Goal: Communication & Community: Ask a question

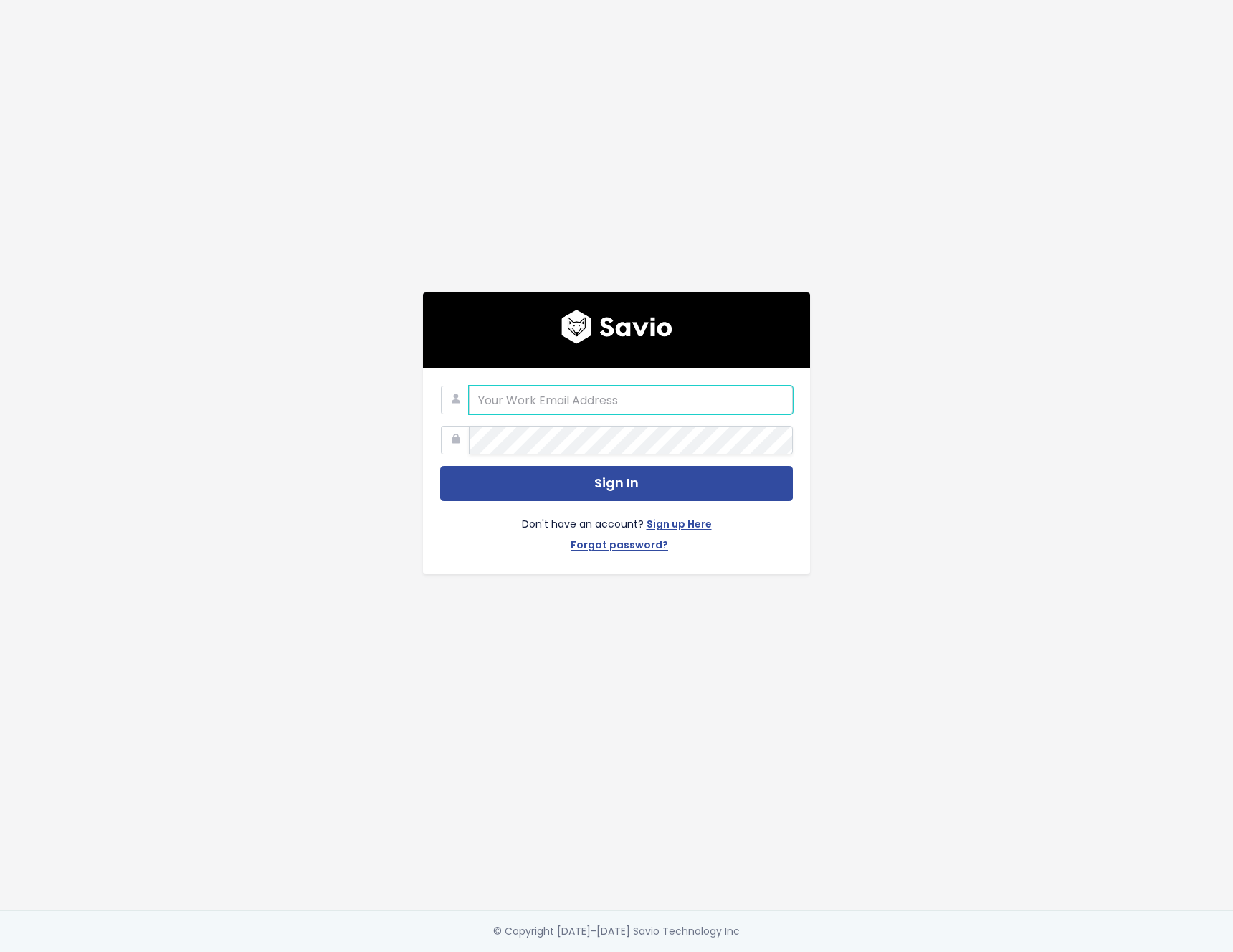
type input "[PERSON_NAME][EMAIL_ADDRESS][DOMAIN_NAME]"
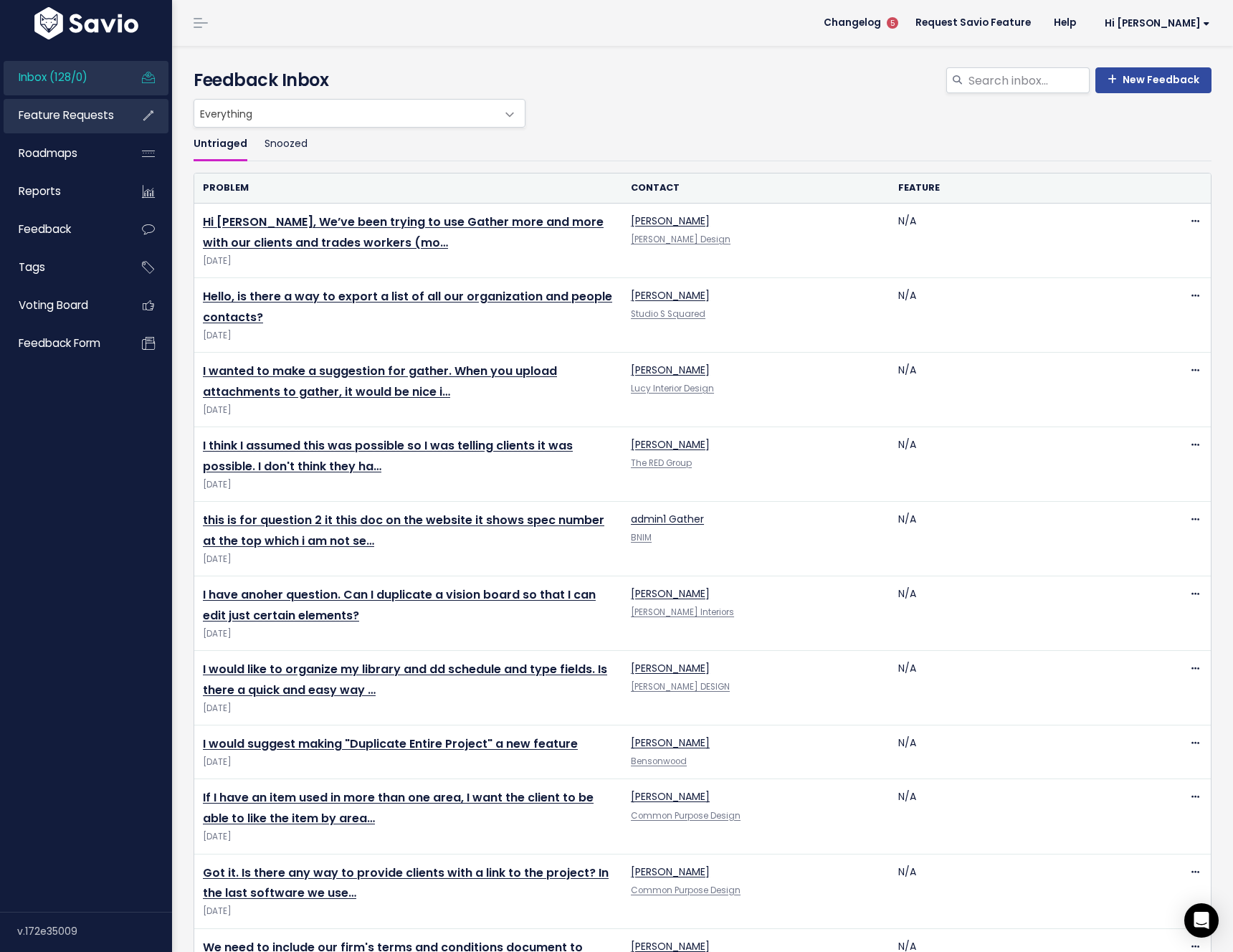
click at [43, 110] on span "Feature Requests" at bounding box center [67, 114] width 96 height 15
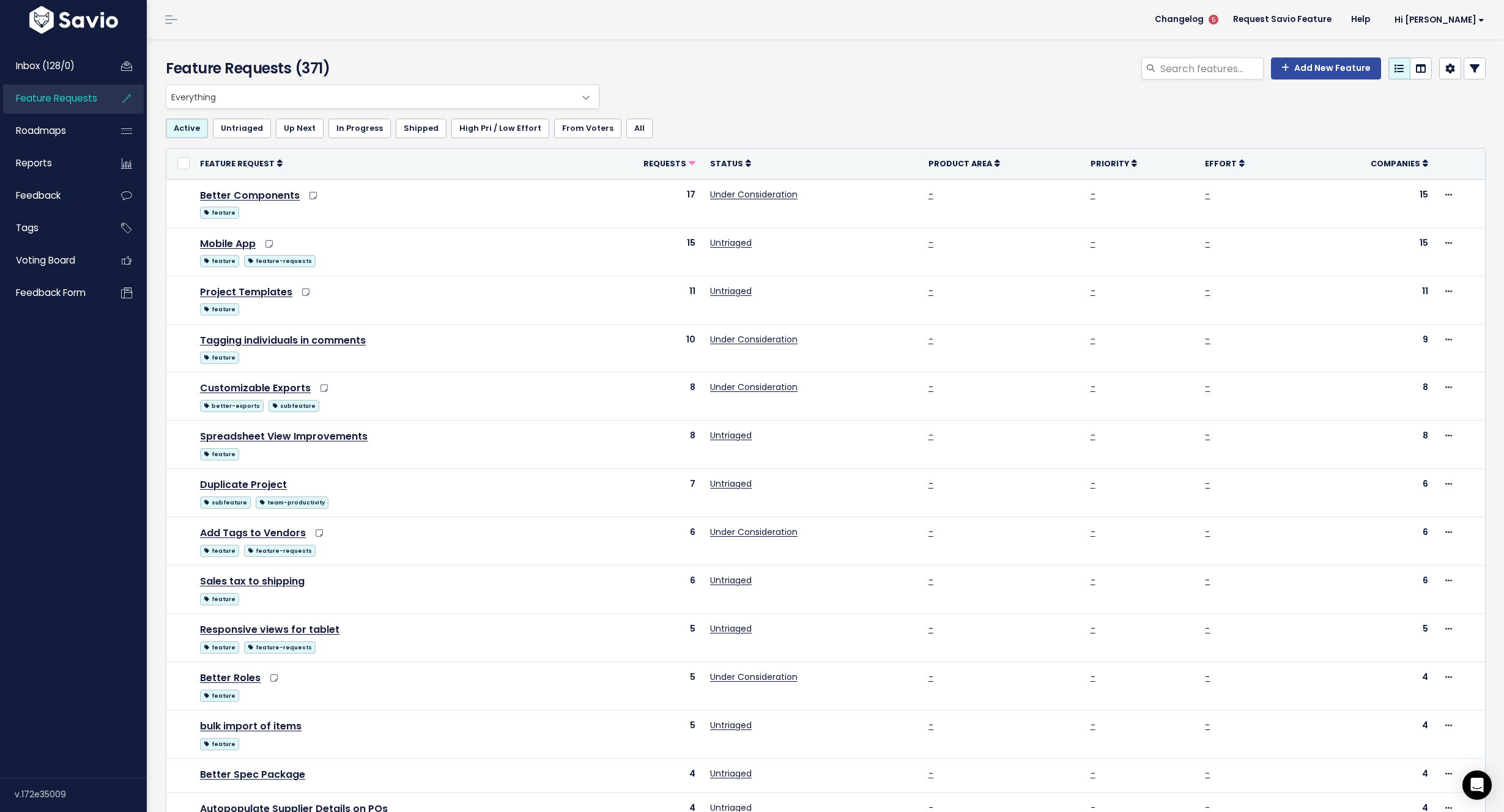
click at [710, 72] on div "Add New Feature" at bounding box center [1048, 71] width 892 height 27
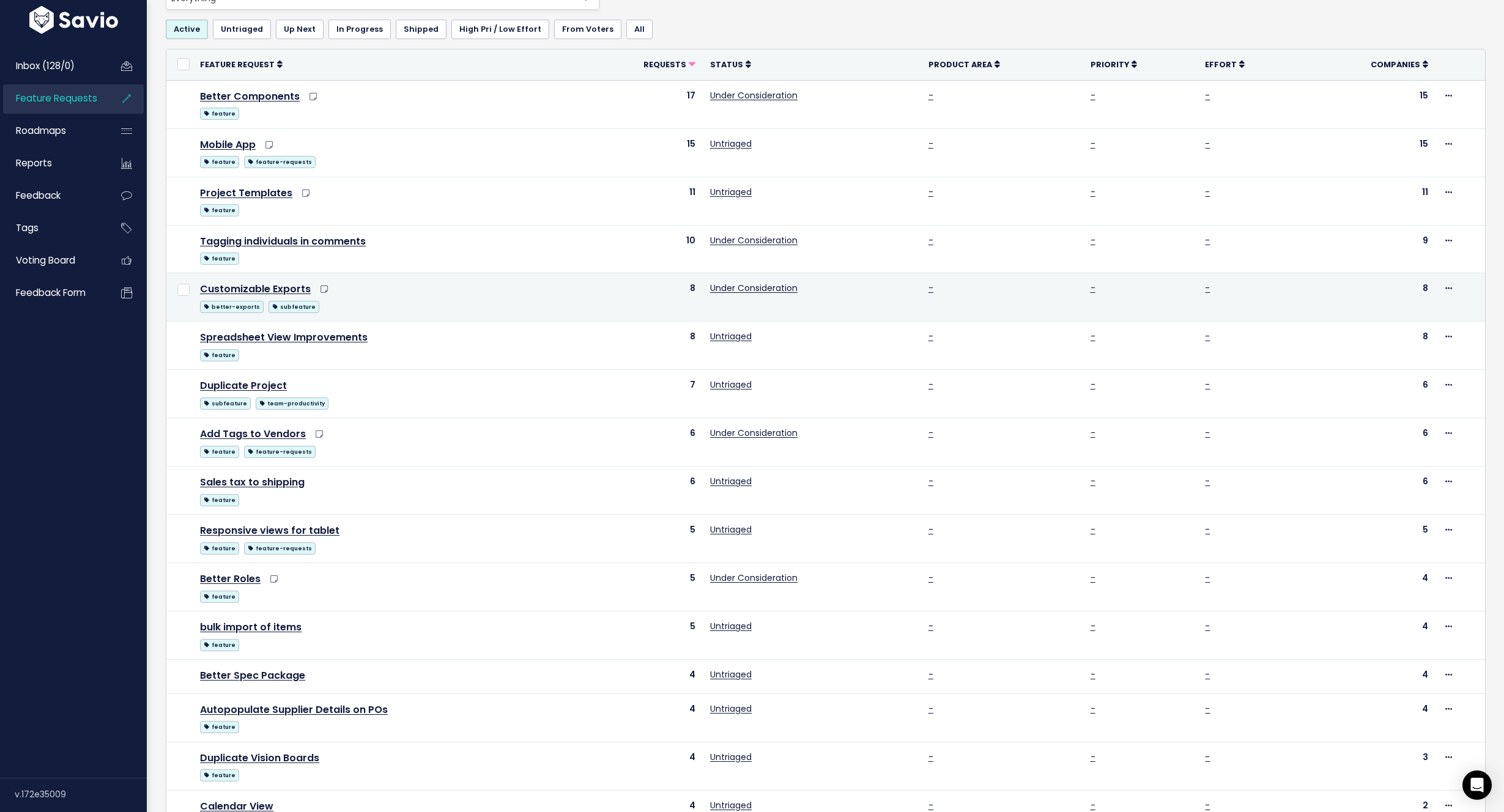
scroll to position [113, 0]
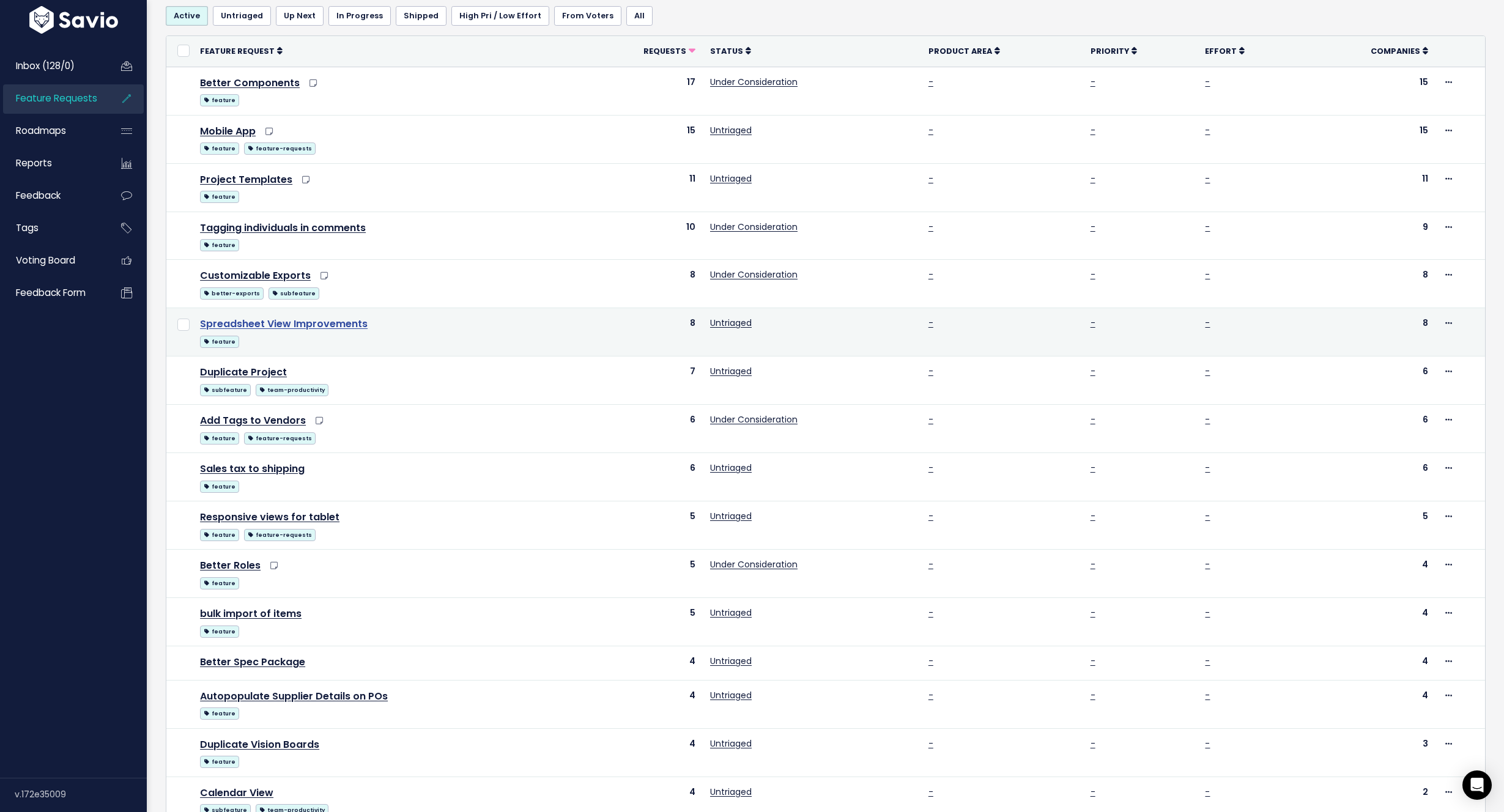
click at [287, 321] on link "Spreadsheet View Improvements" at bounding box center [283, 323] width 167 height 14
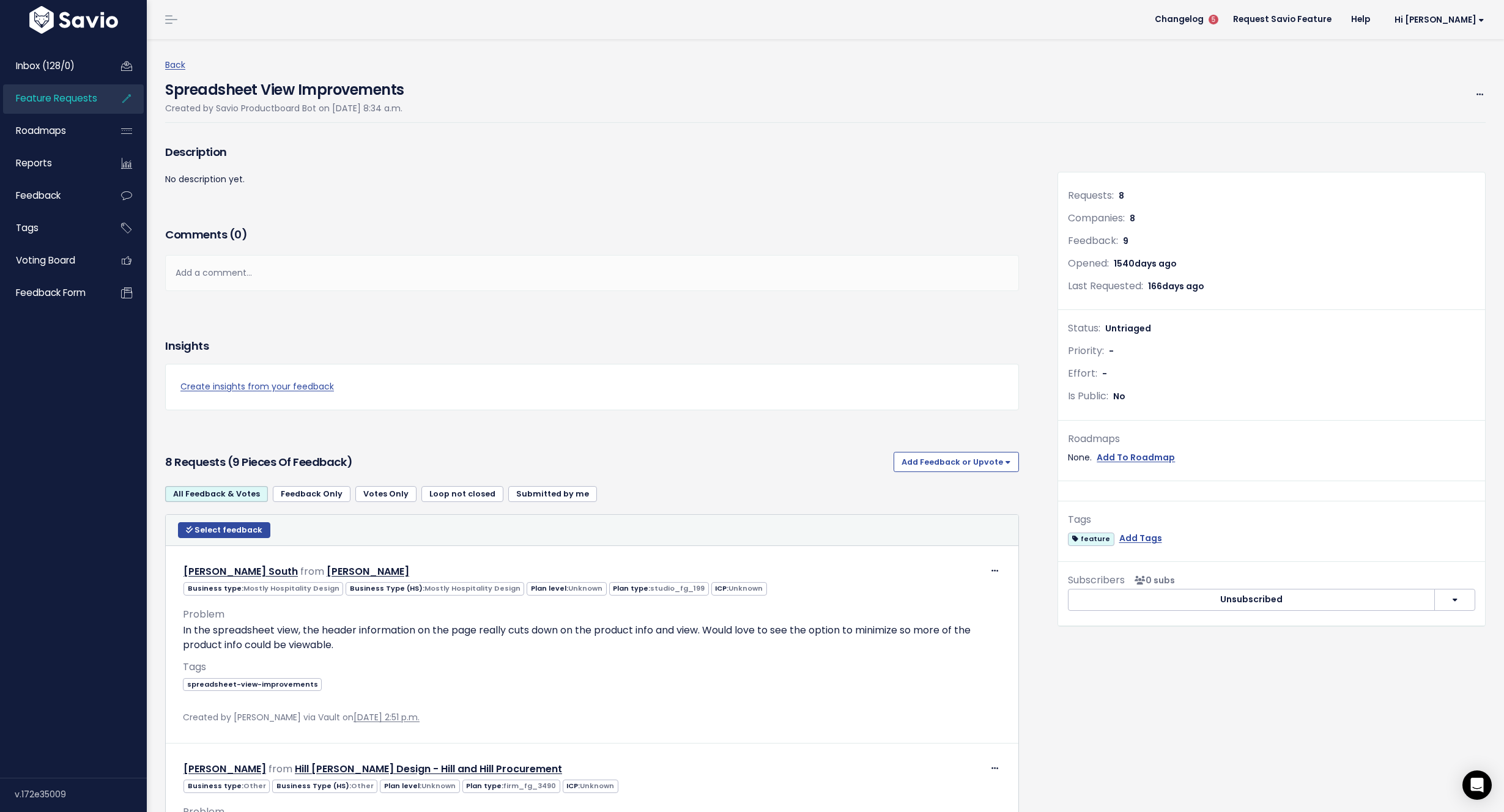
click at [318, 490] on link "Feedback Only" at bounding box center [311, 494] width 78 height 16
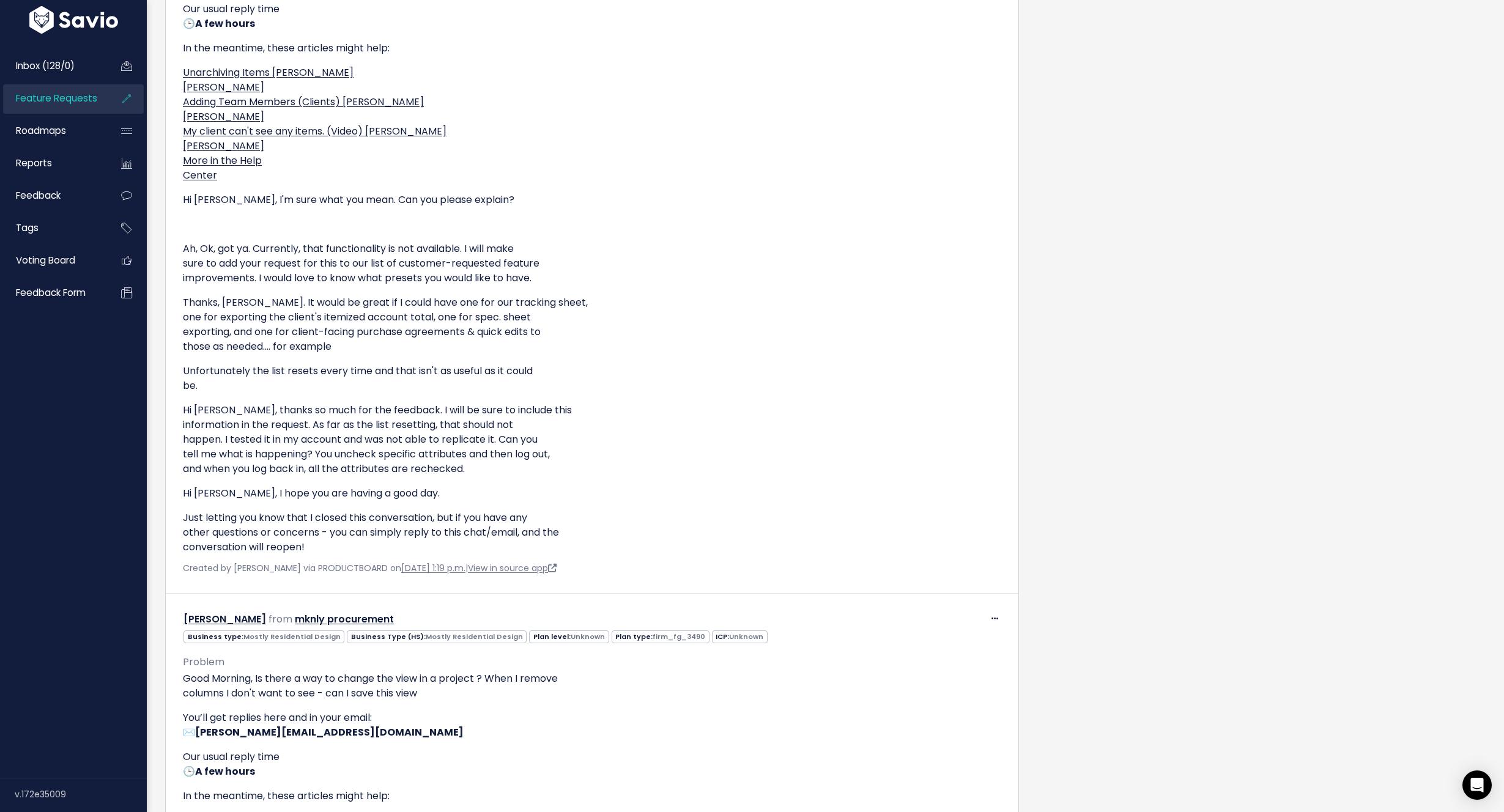
scroll to position [2691, 0]
click at [41, 129] on span "Roadmaps" at bounding box center [41, 130] width 50 height 13
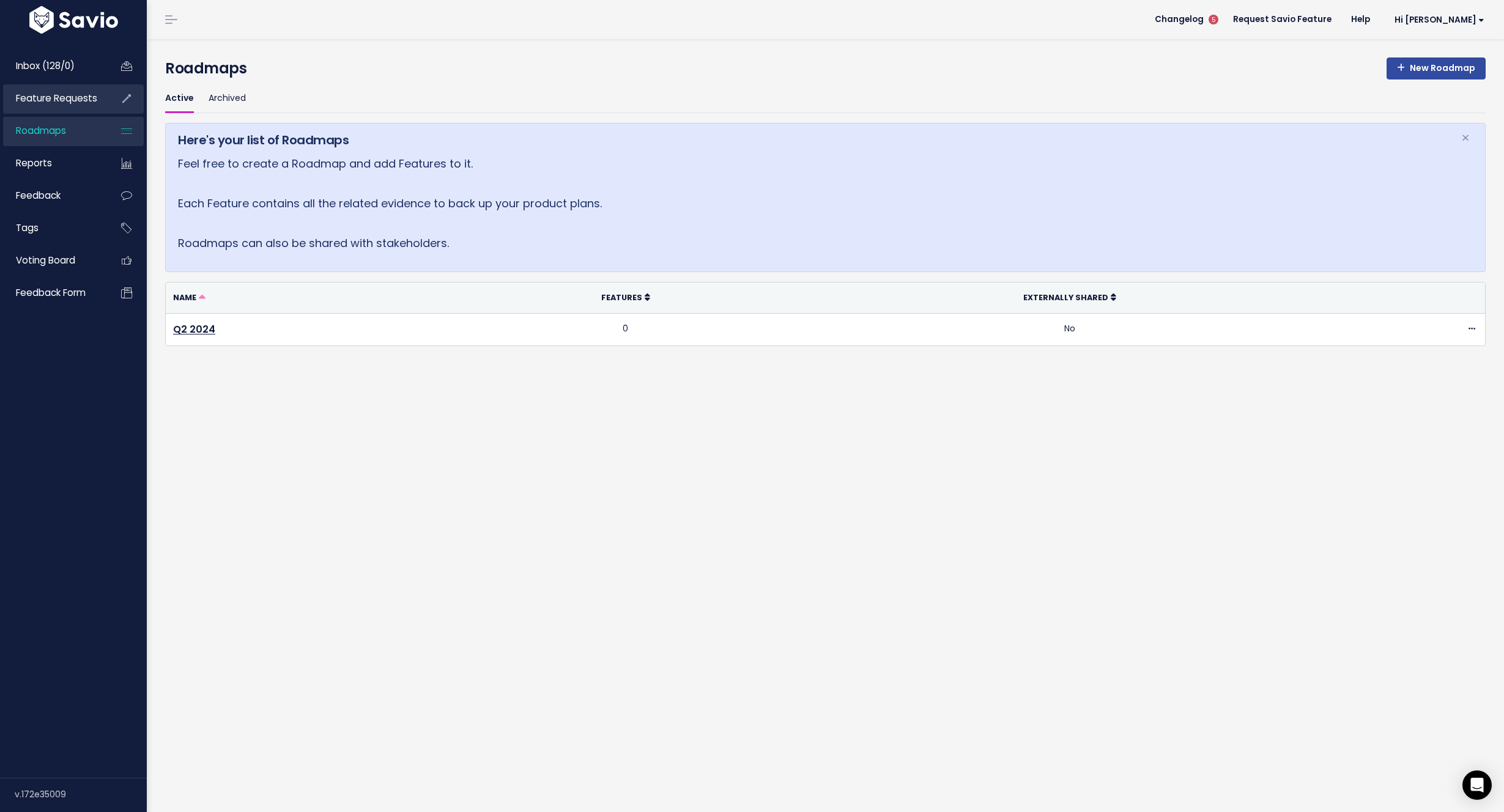
click at [61, 91] on link "Feature Requests" at bounding box center [53, 98] width 98 height 28
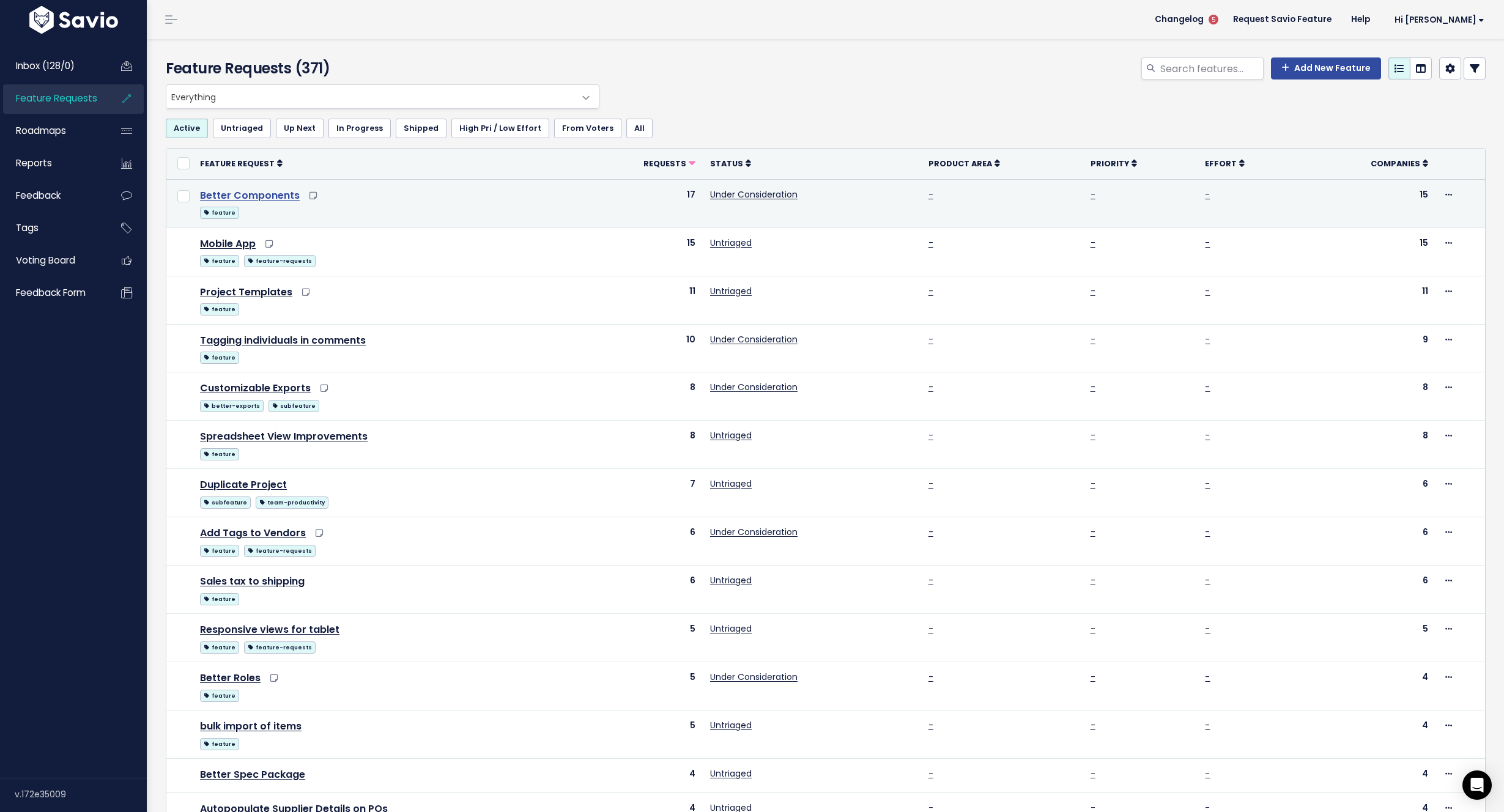
click at [281, 197] on link "Better Components" at bounding box center [250, 195] width 99 height 14
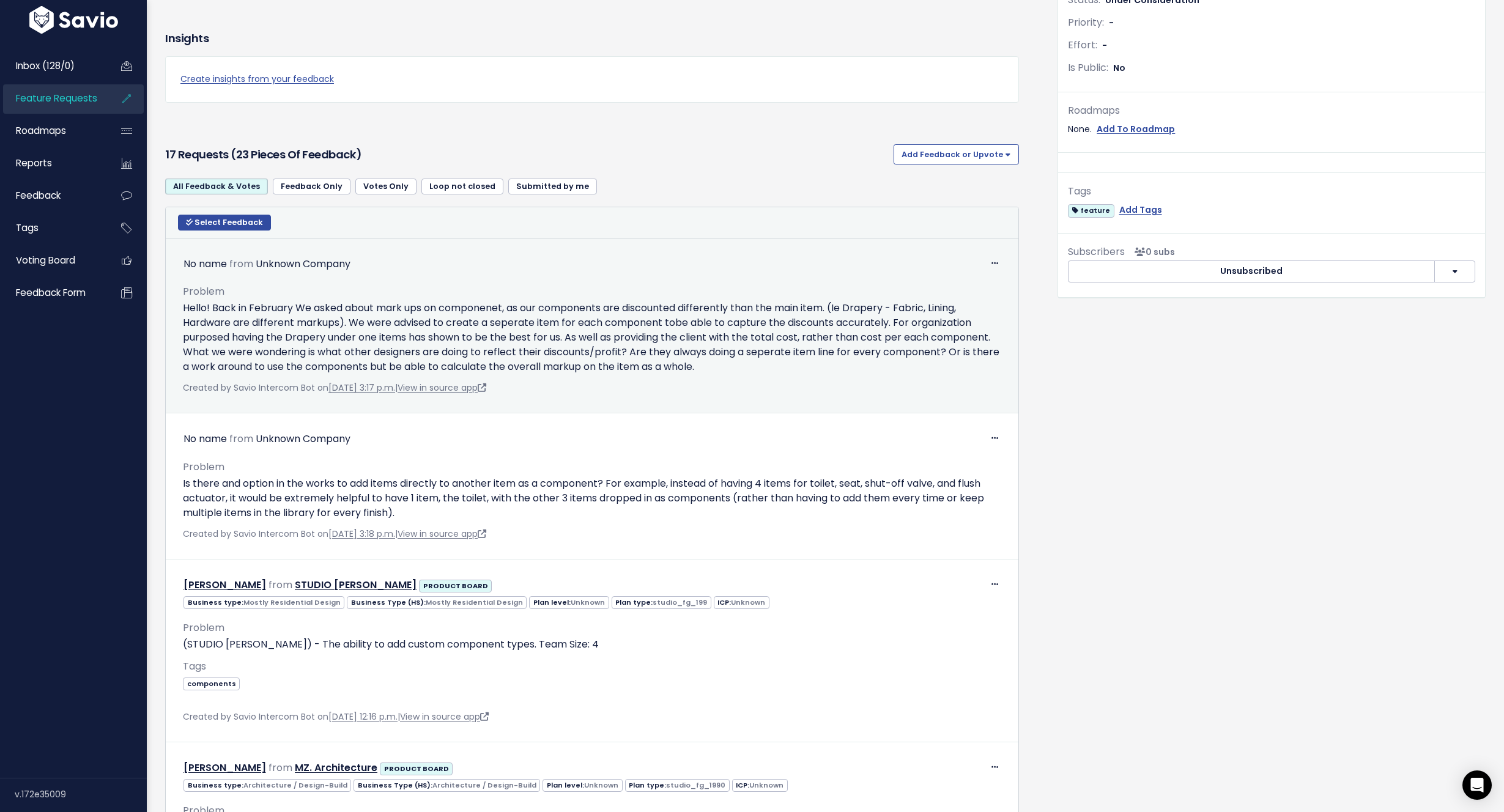
scroll to position [328, 0]
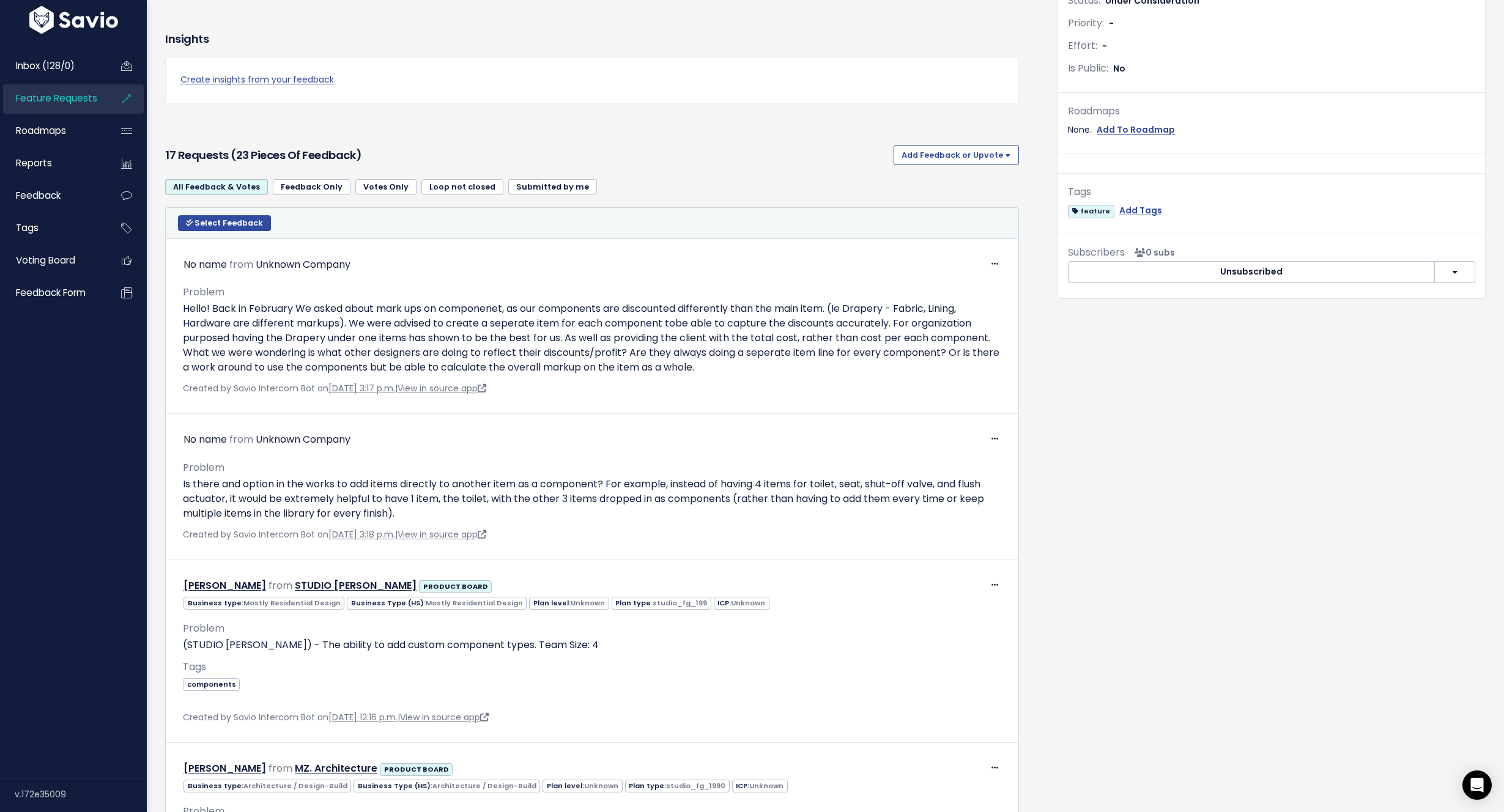
click at [307, 183] on link "Feedback Only" at bounding box center [311, 187] width 78 height 16
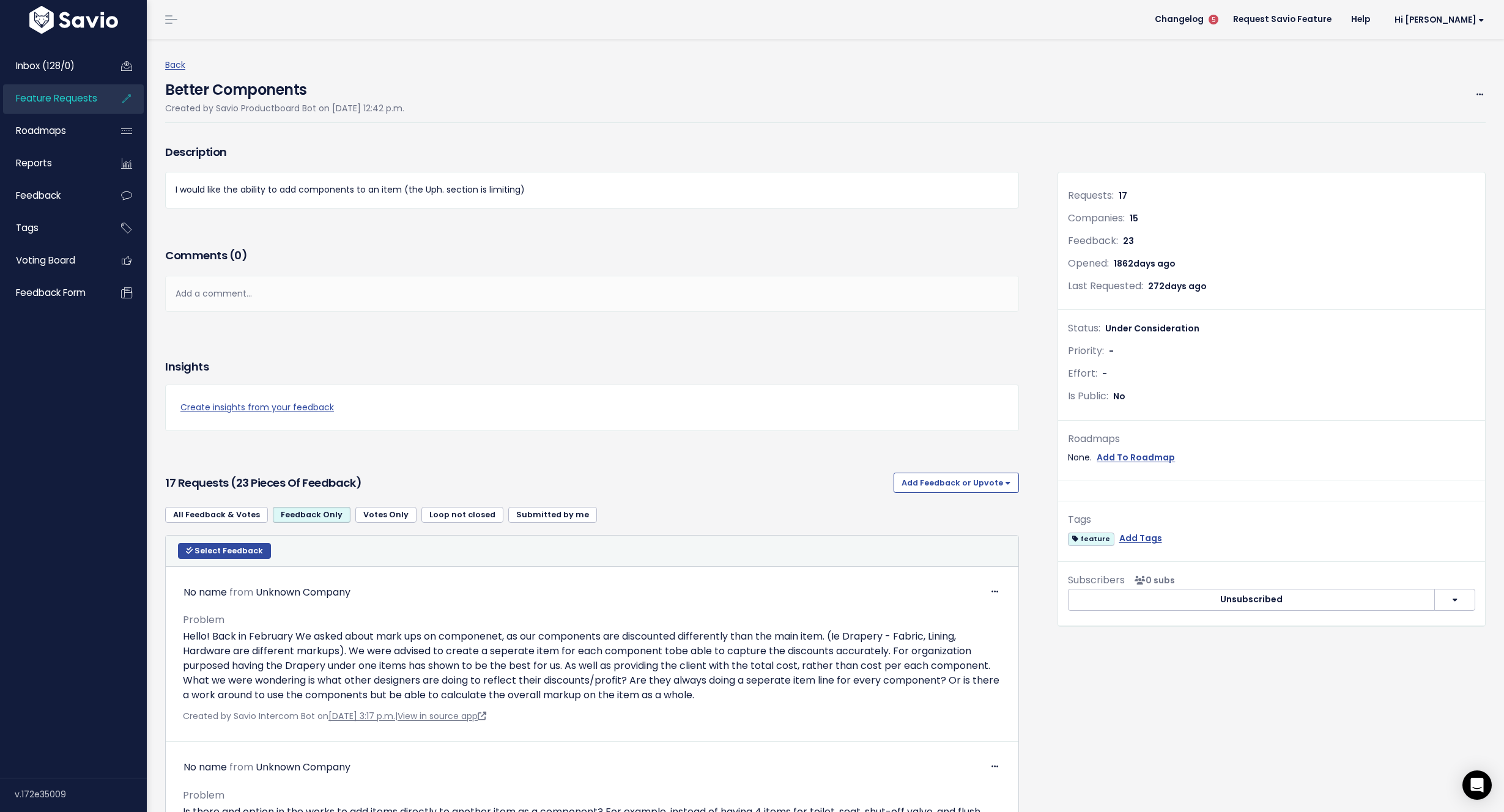
click at [169, 17] on link at bounding box center [171, 20] width 20 height 11
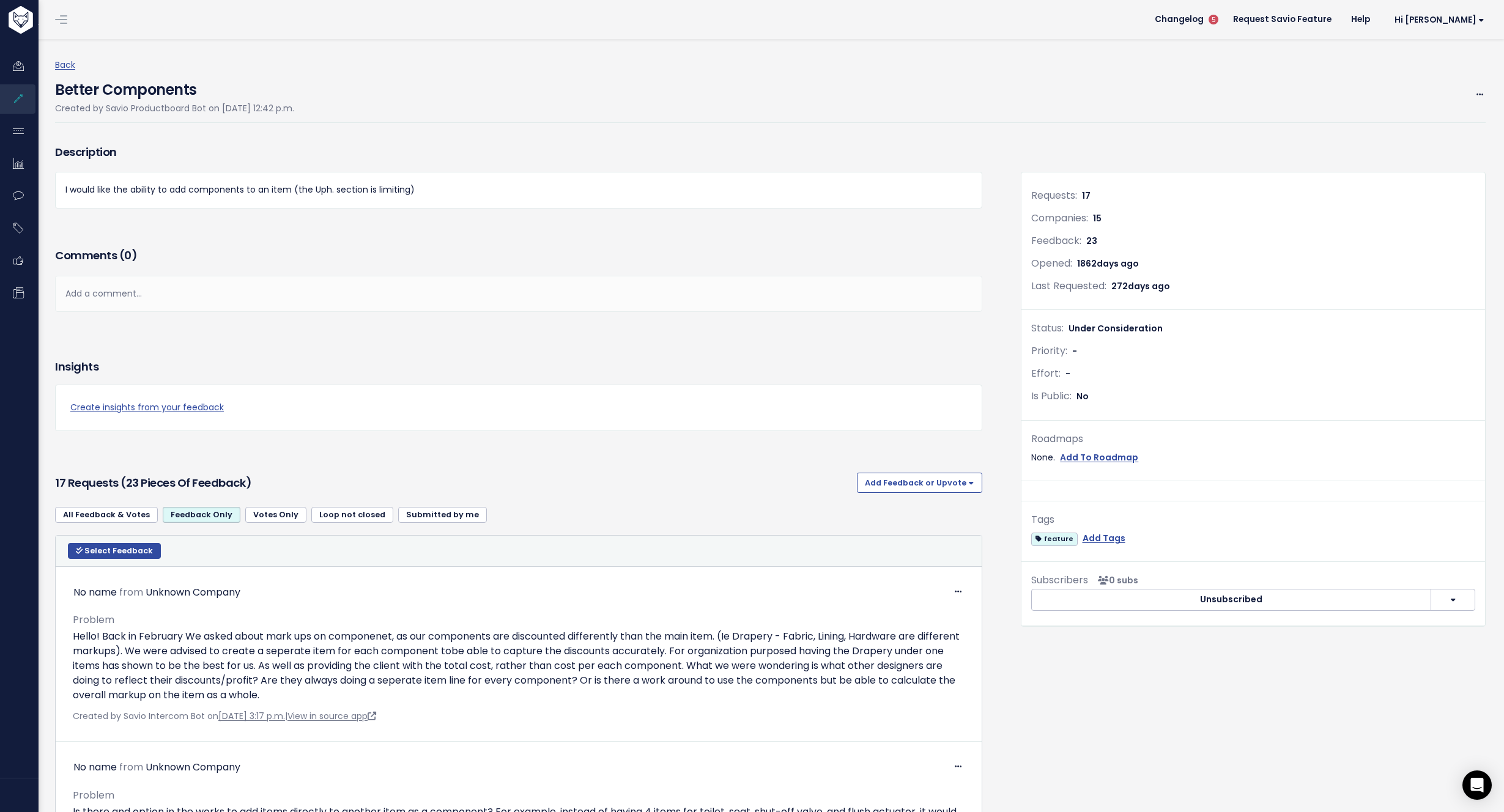
click at [64, 21] on link at bounding box center [61, 20] width 20 height 11
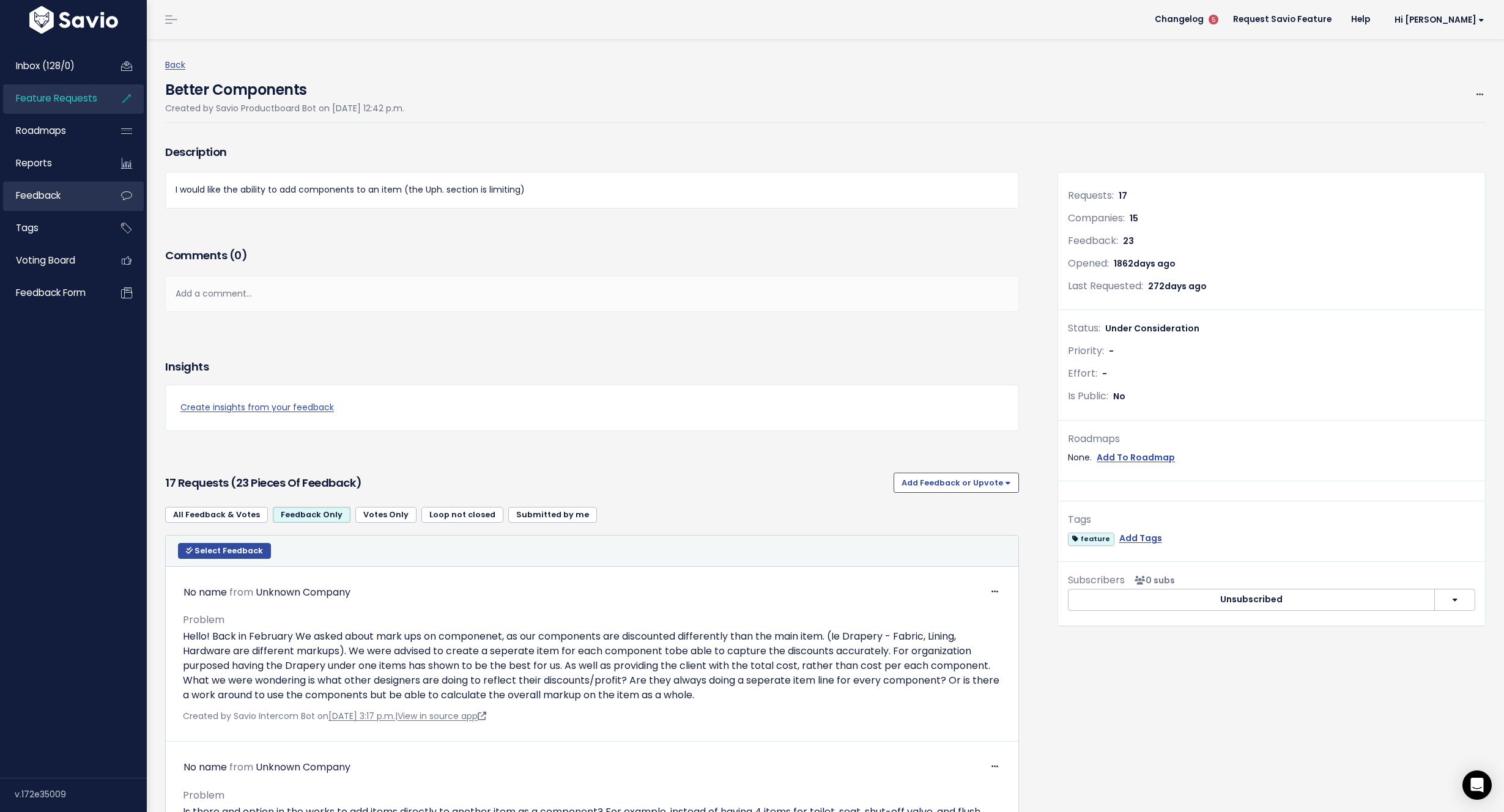
click at [60, 198] on span "Feedback" at bounding box center [38, 195] width 45 height 13
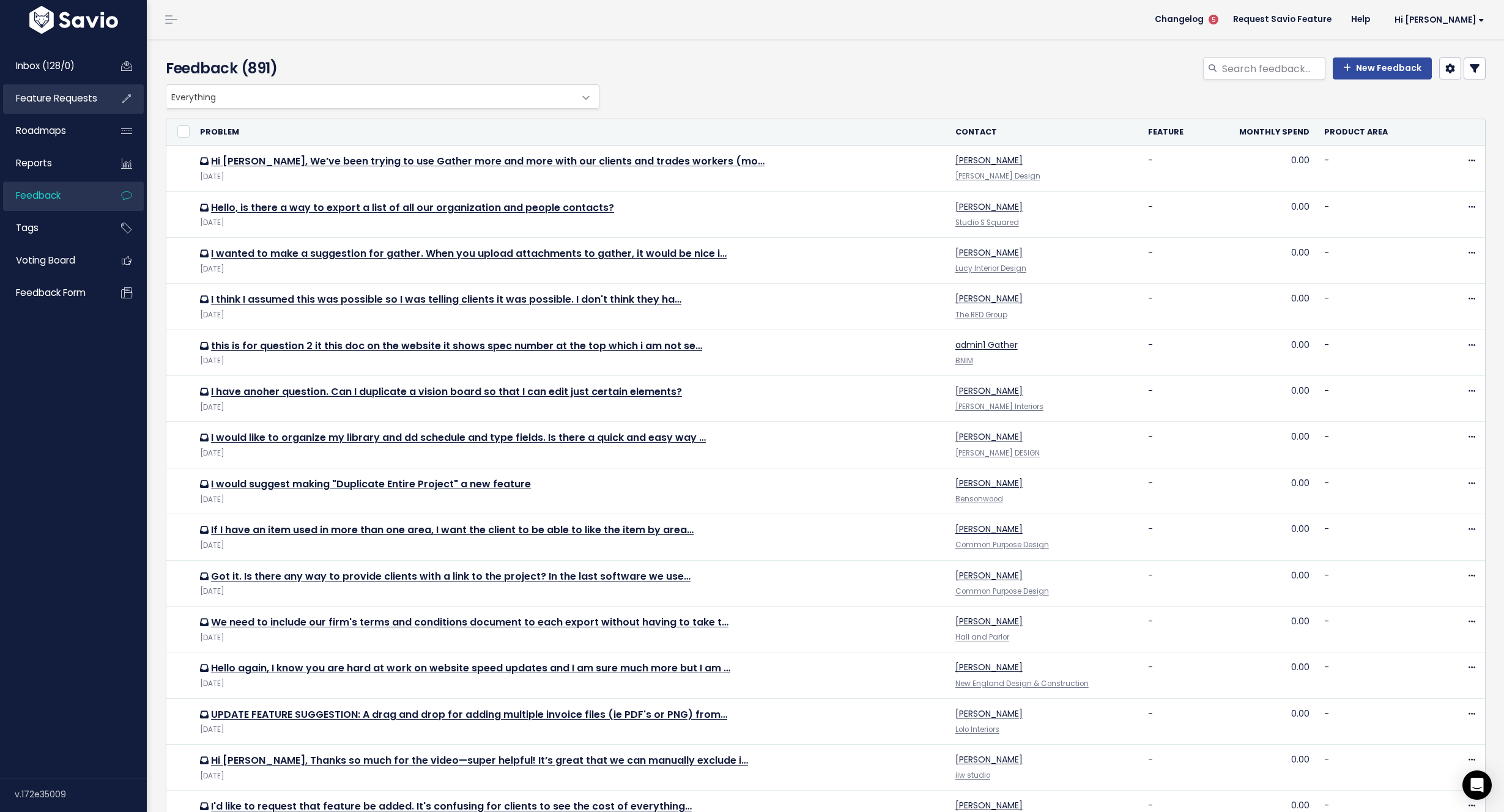
click at [82, 101] on span "Feature Requests" at bounding box center [57, 98] width 81 height 13
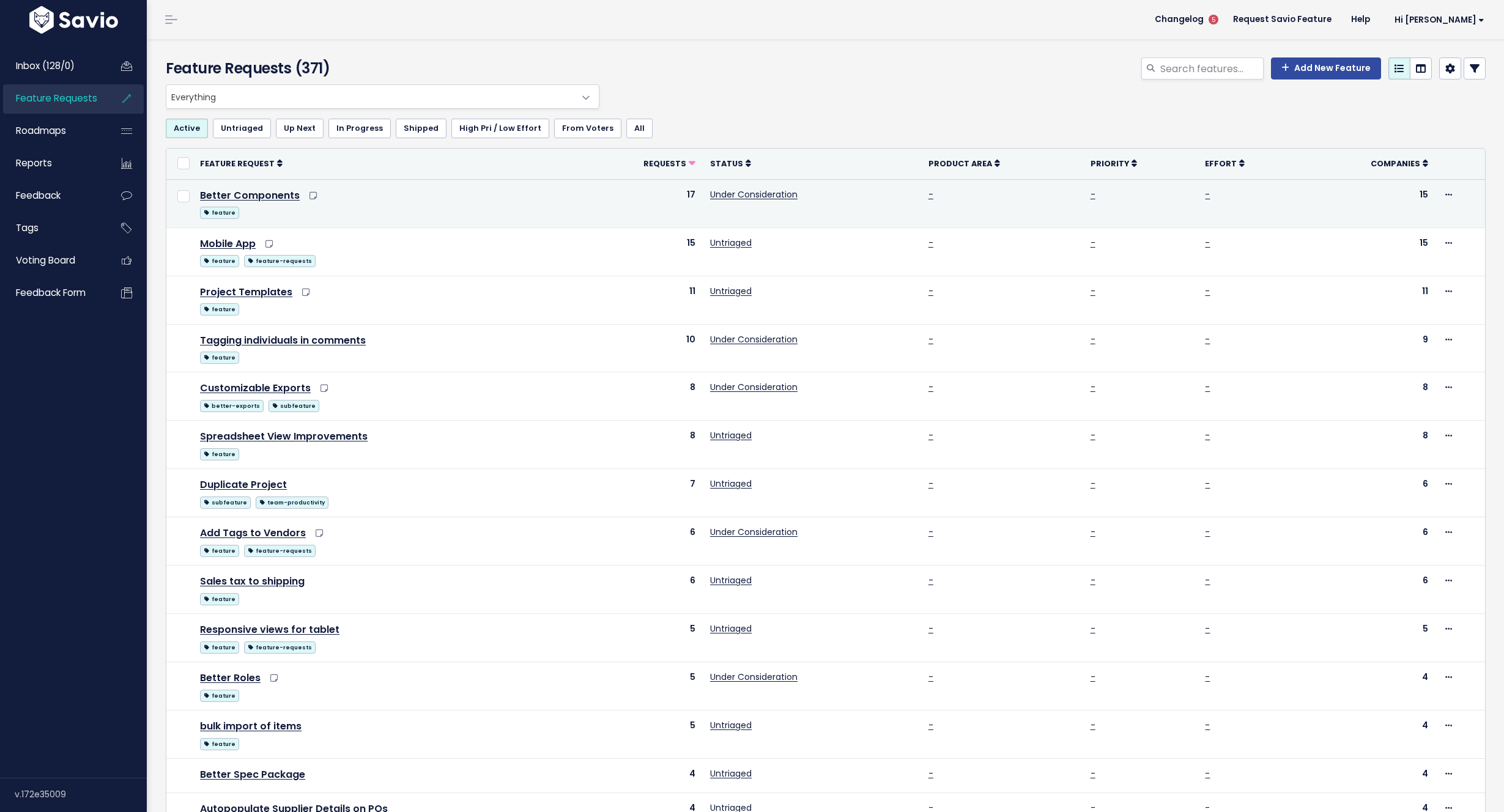
click at [1436, 193] on td "Edit Upvote Add to Roadmap Merge Delete" at bounding box center [1460, 203] width 49 height 48
click at [1445, 193] on icon at bounding box center [1449, 195] width 7 height 8
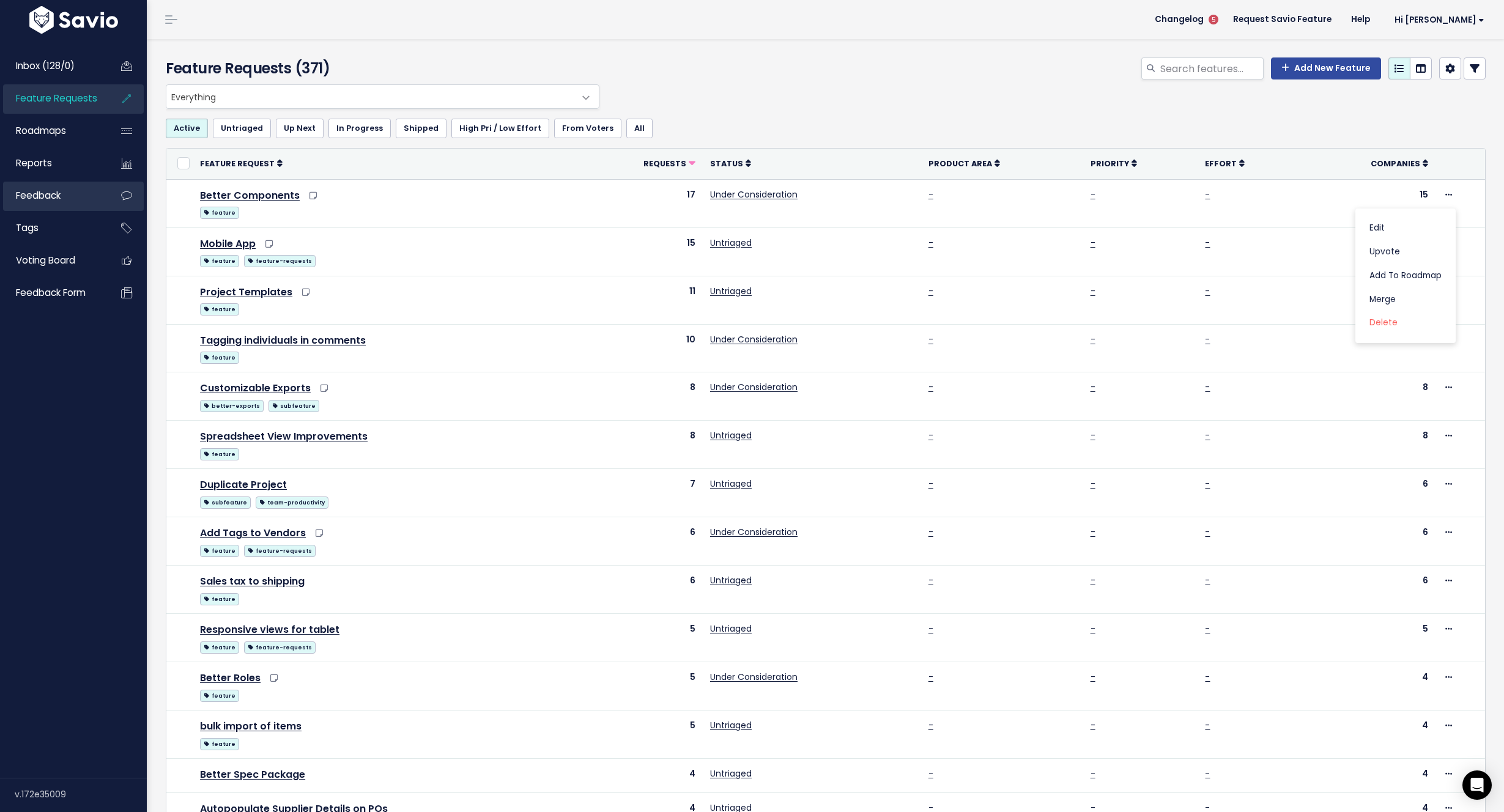
drag, startPoint x: 1002, startPoint y: 71, endPoint x: 132, endPoint y: 206, distance: 880.4
click at [894, 97] on div "Feature Requests (371) Add New Feature Everything No Product Area Integrations …" at bounding box center [825, 616] width 1357 height 1154
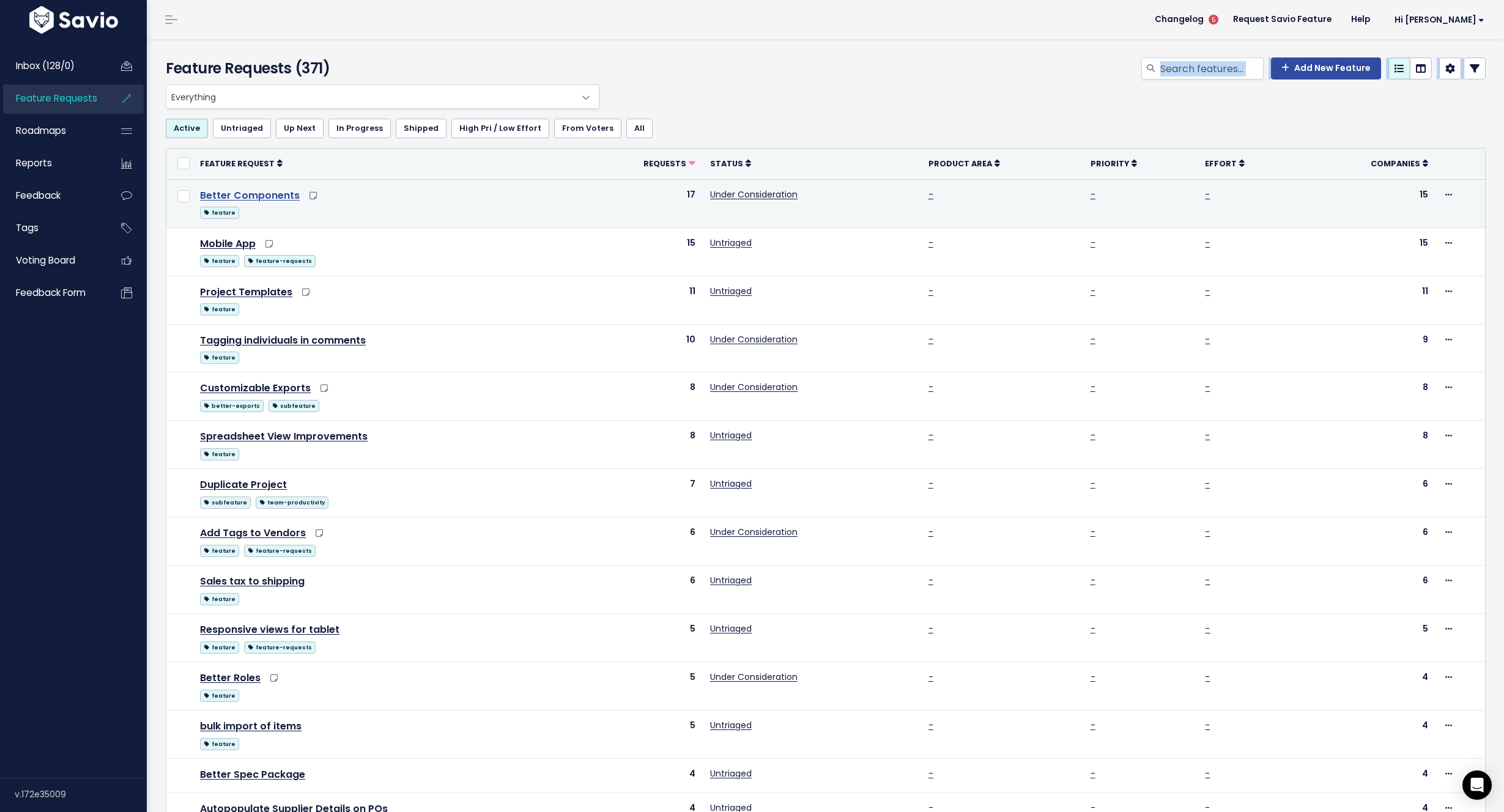
click at [235, 193] on link "Better Components" at bounding box center [250, 195] width 99 height 14
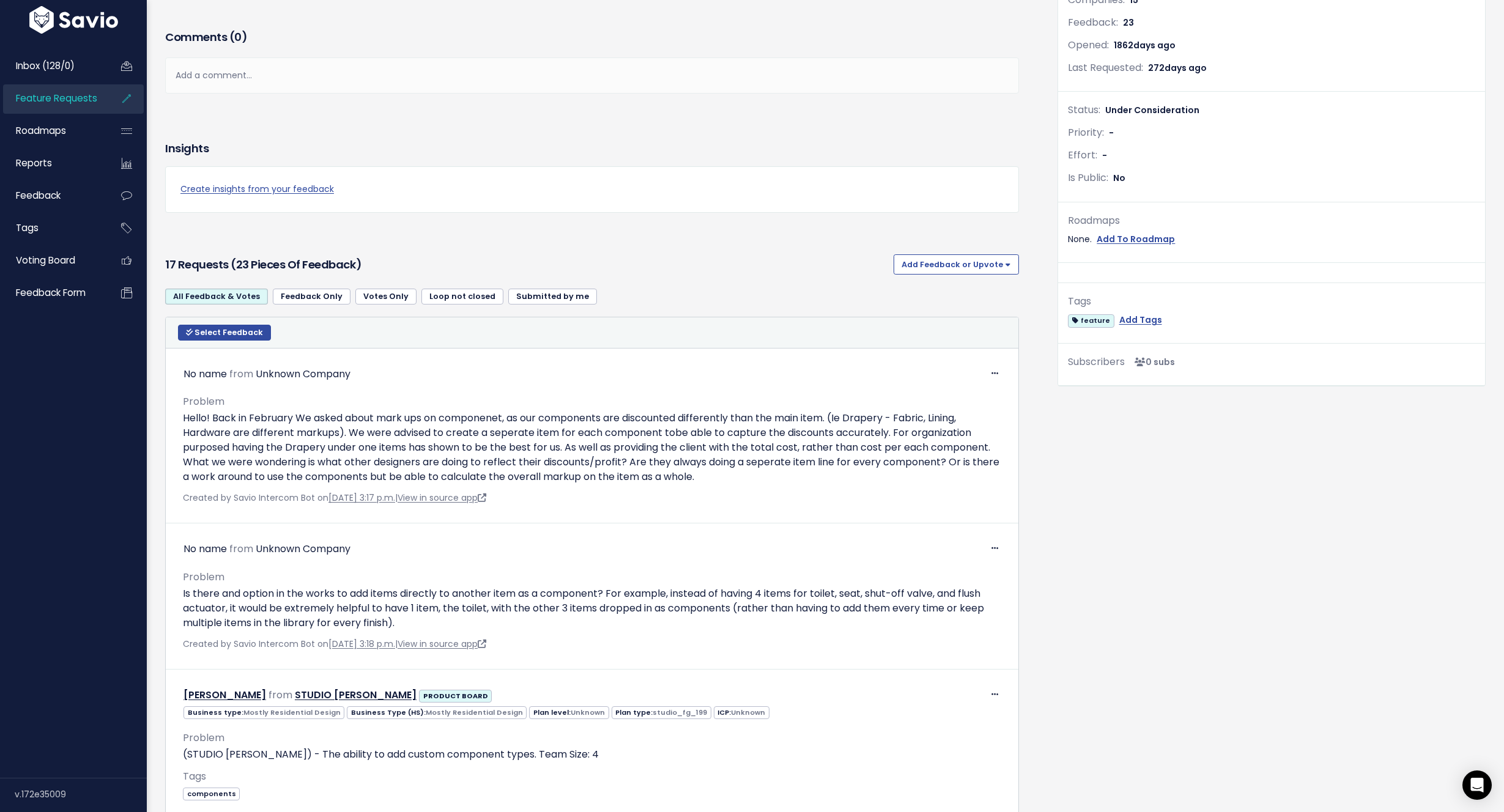
scroll to position [217, 0]
click at [319, 188] on link "Create insights from your feedback" at bounding box center [592, 190] width 823 height 15
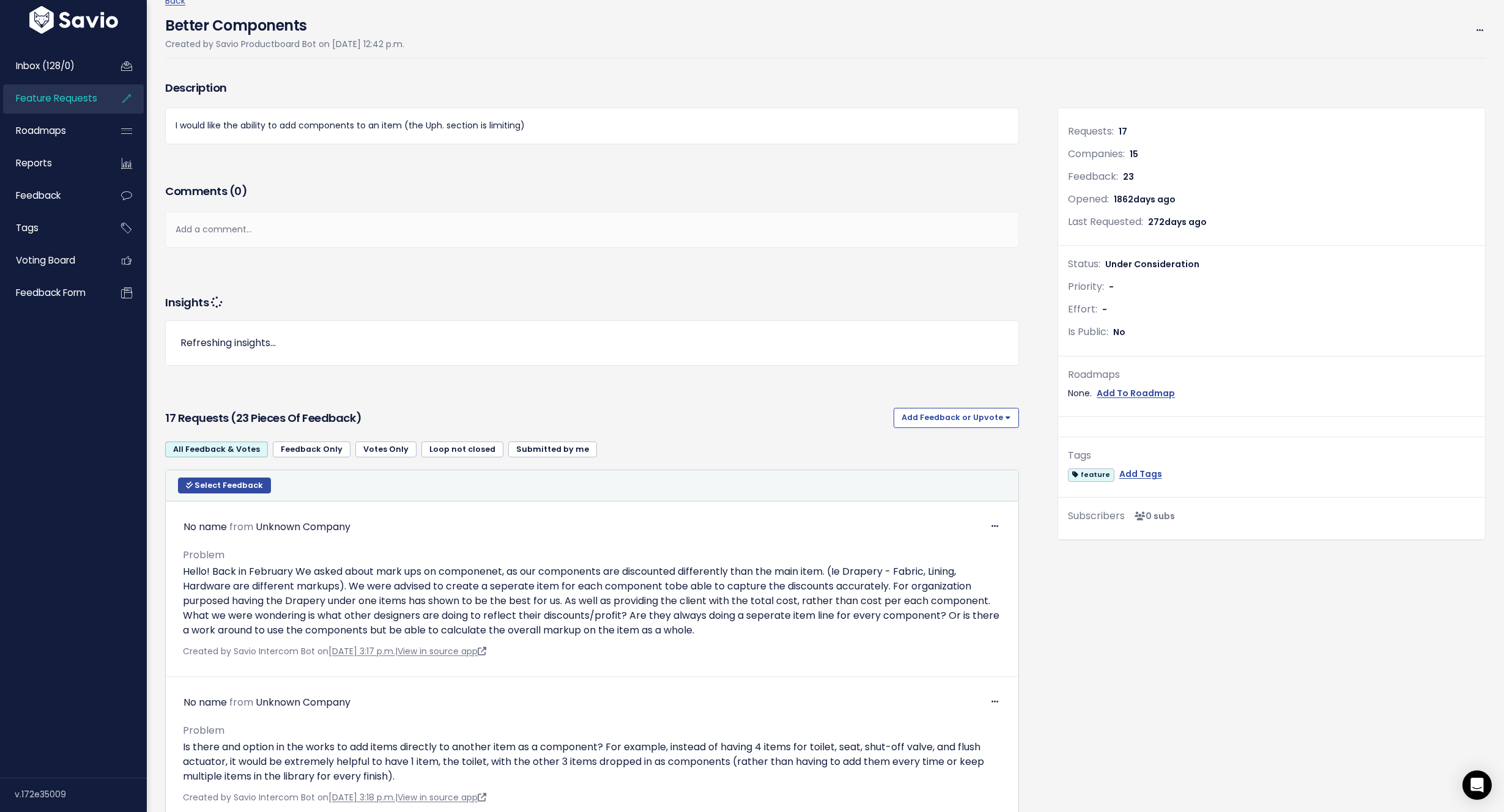
scroll to position [0, 0]
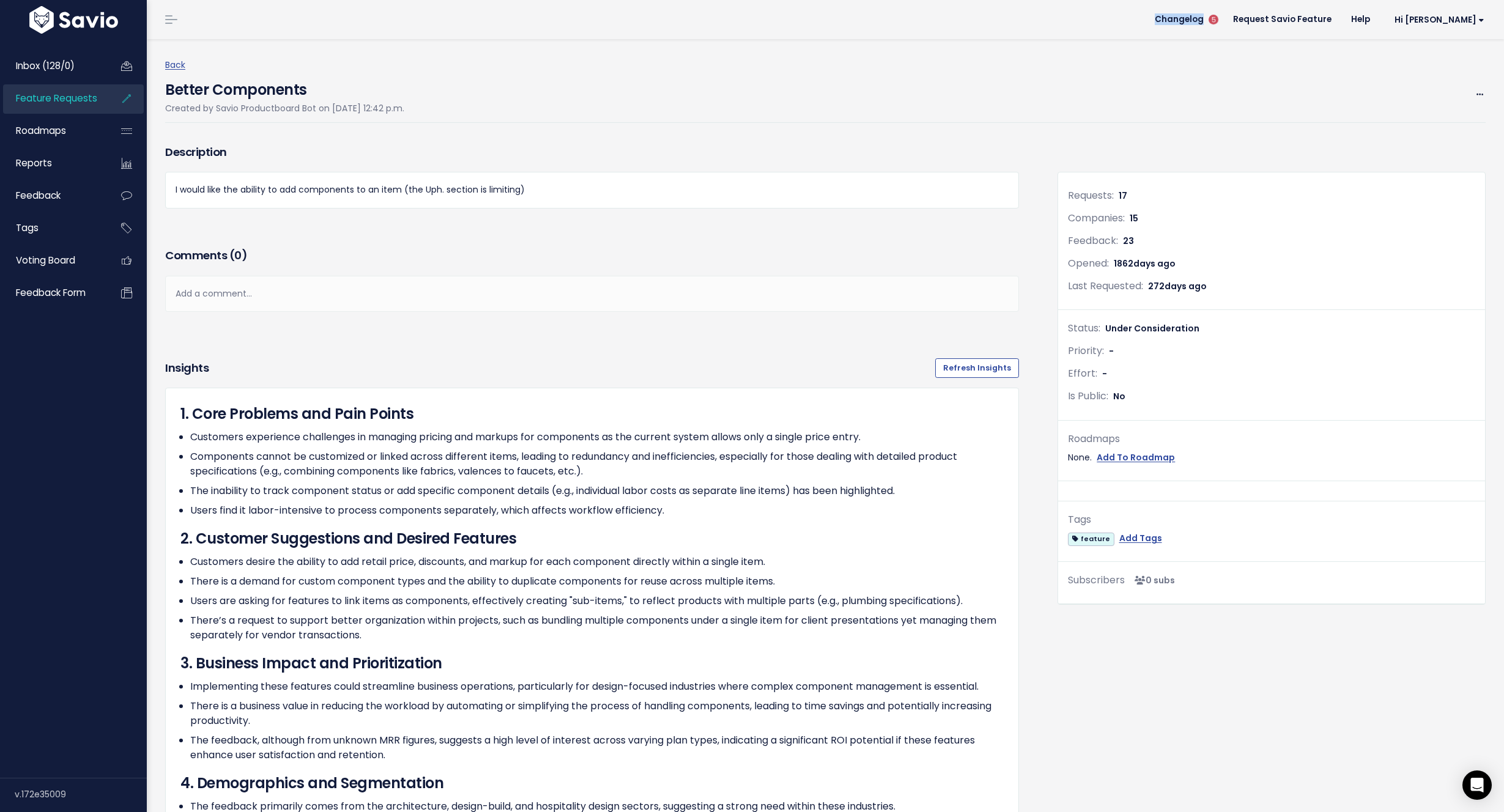
drag, startPoint x: 1240, startPoint y: 17, endPoint x: 1172, endPoint y: 64, distance: 82.7
click at [167, 61] on link "Back" at bounding box center [176, 64] width 20 height 12
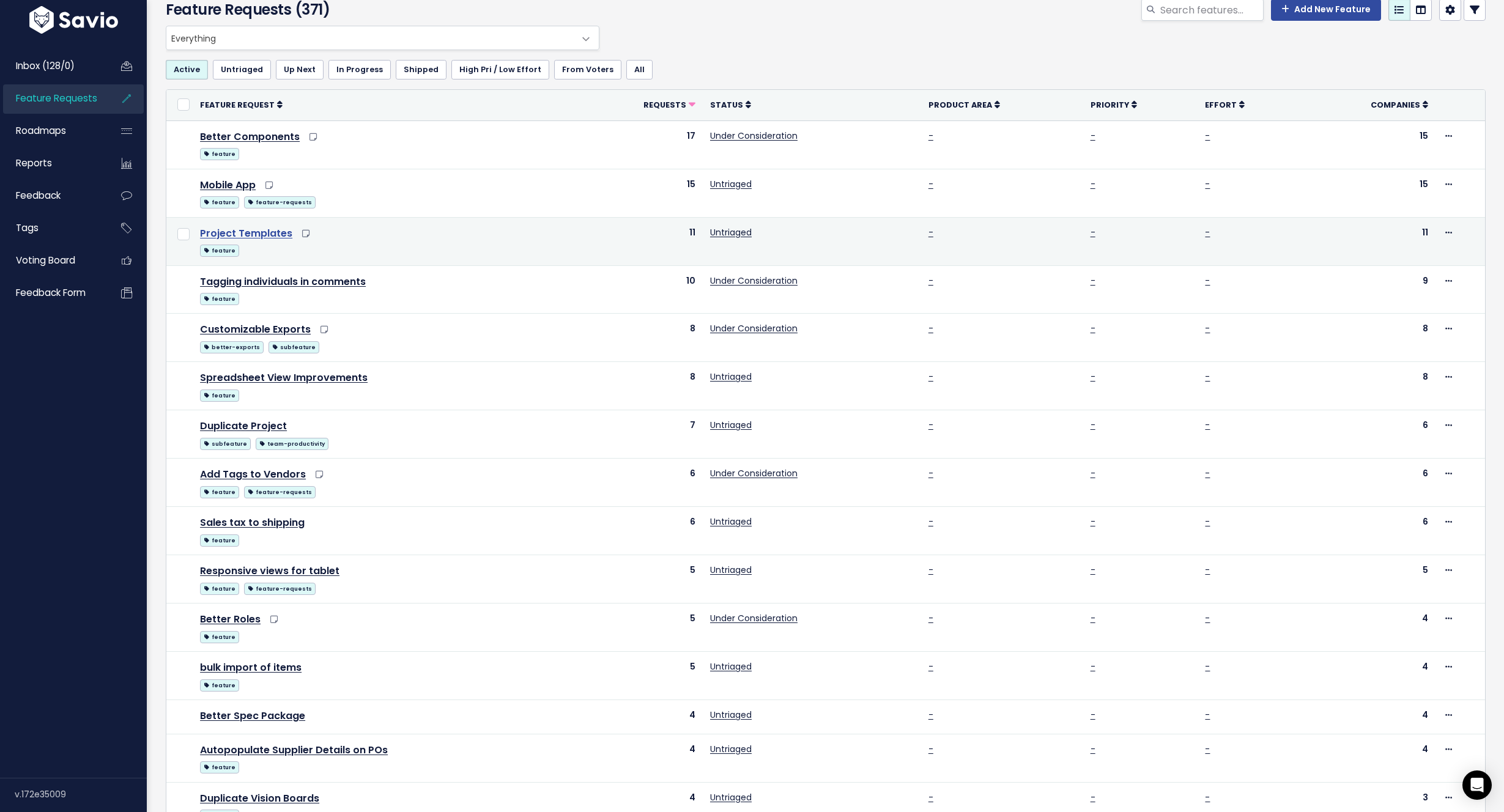
scroll to position [60, 0]
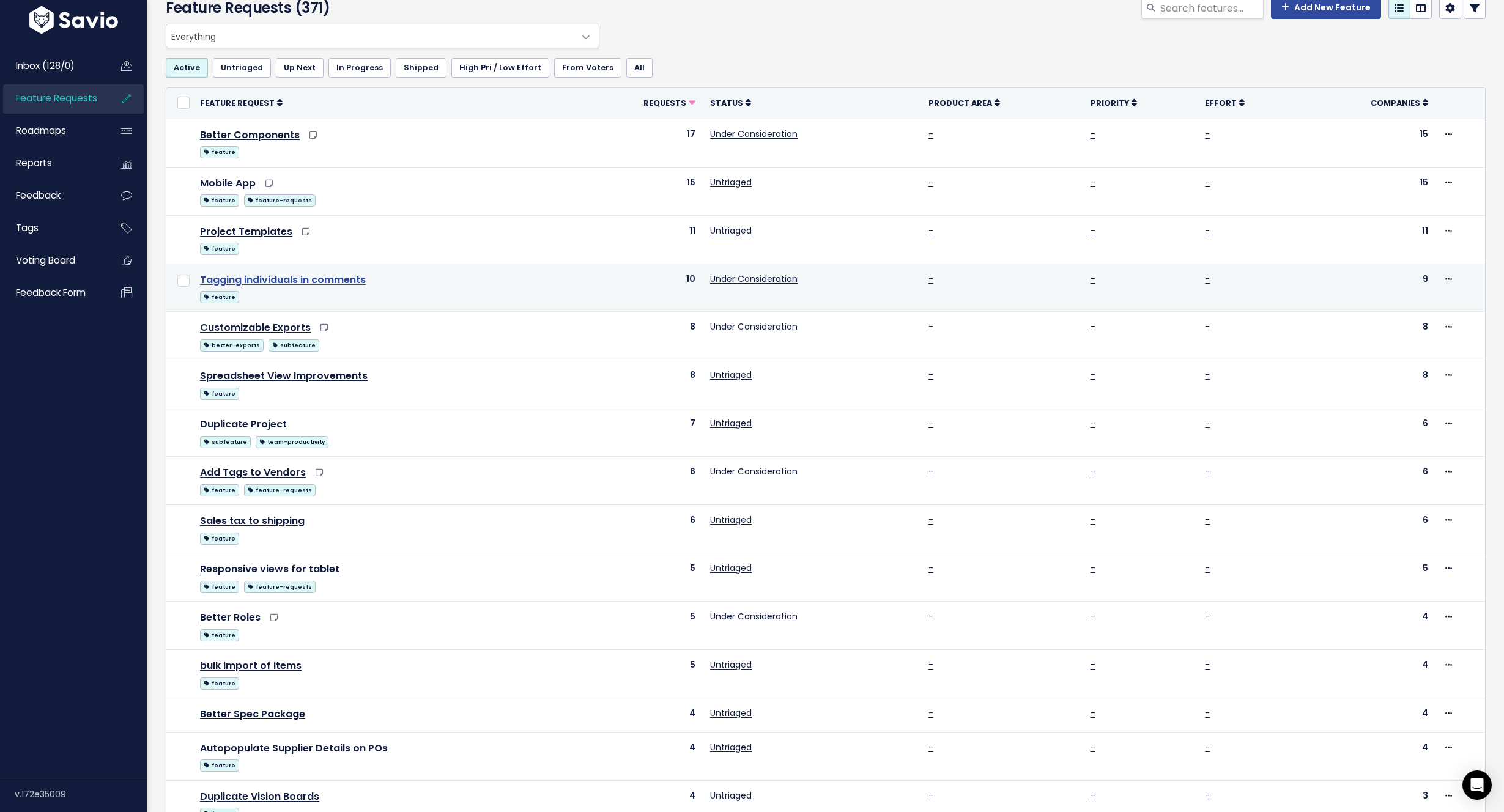
click at [292, 277] on link "Tagging individuals in comments" at bounding box center [283, 279] width 166 height 14
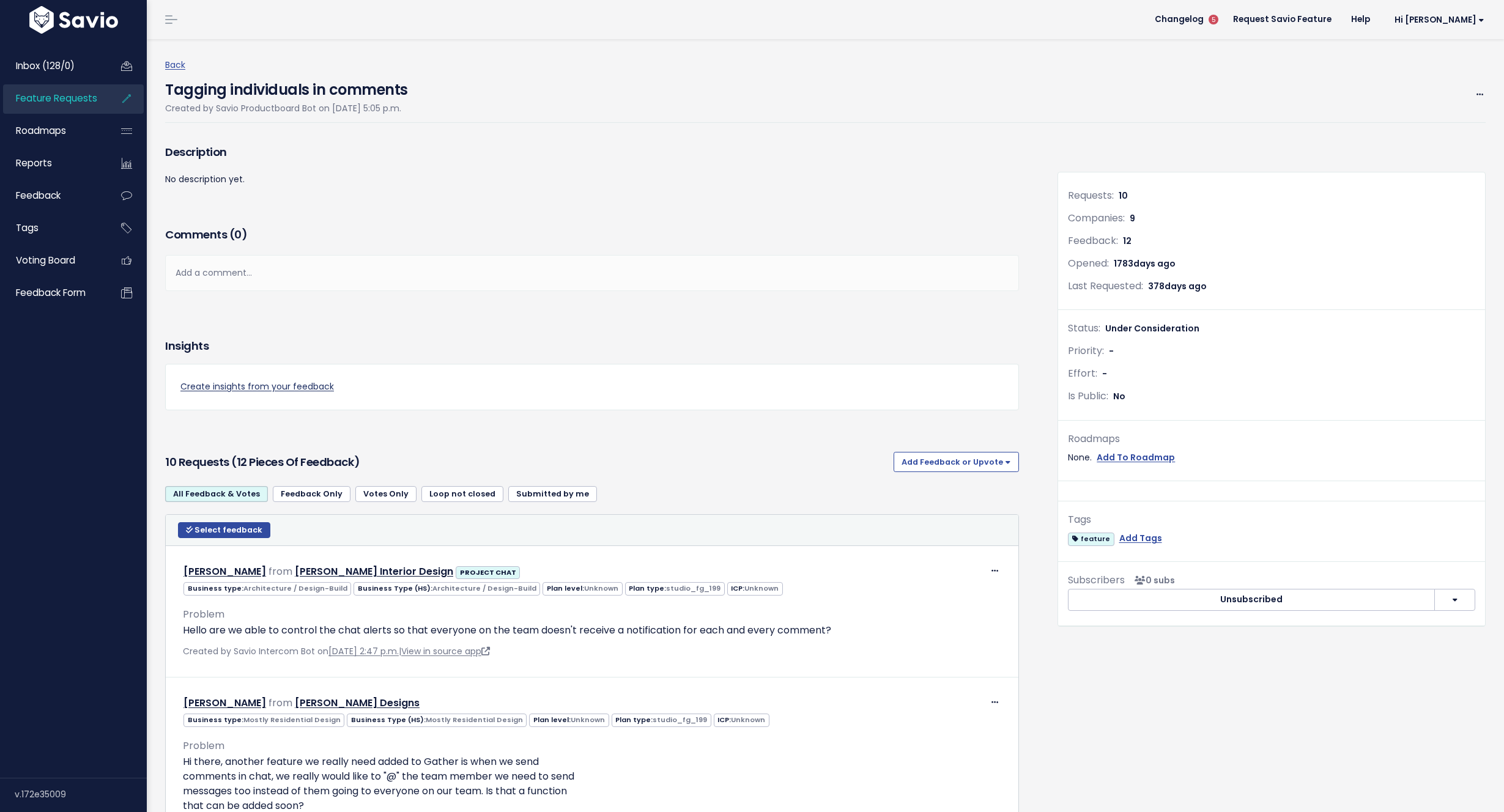
click at [281, 382] on link "Create insights from your feedback" at bounding box center [592, 387] width 823 height 15
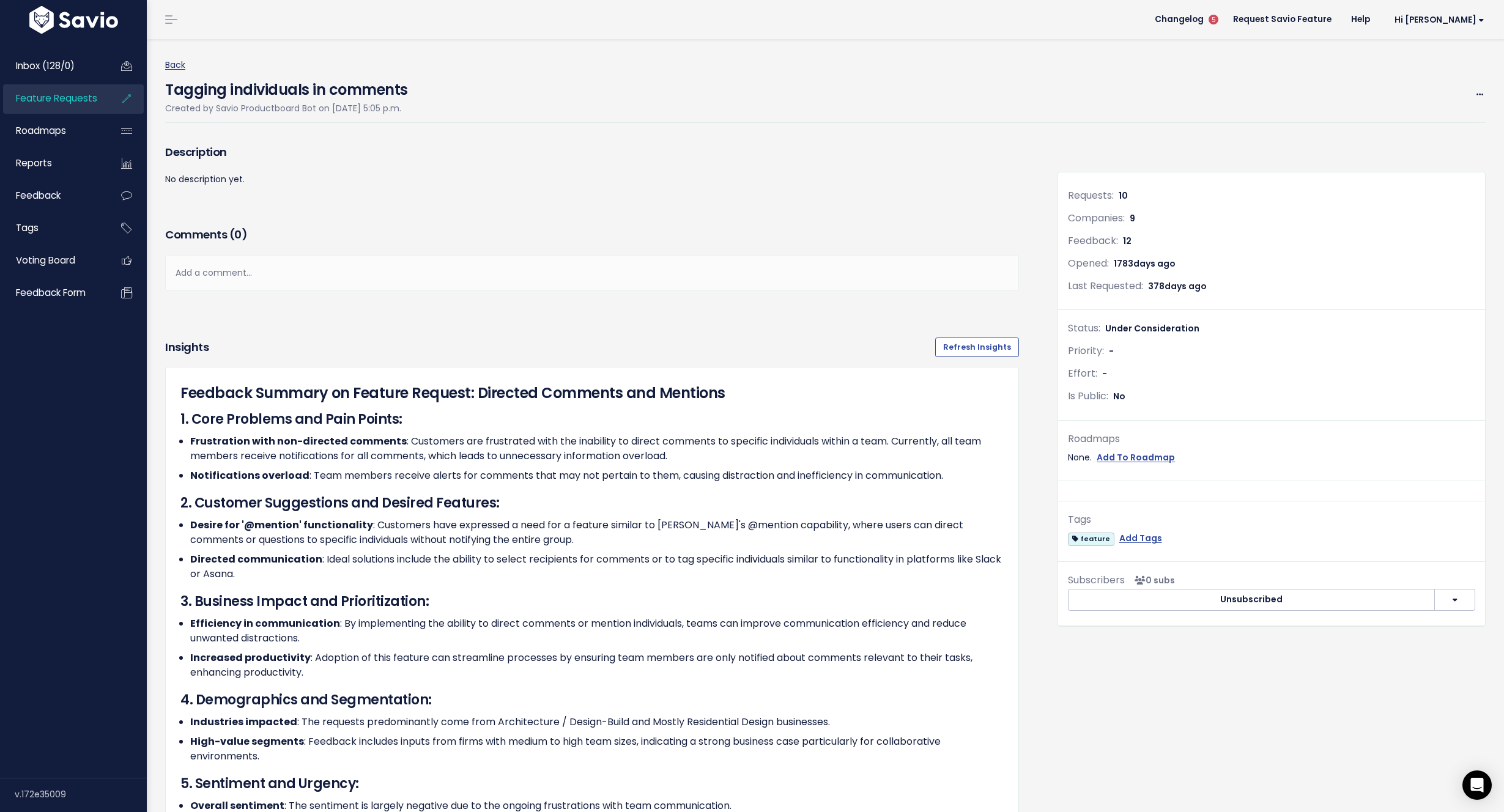
click at [181, 61] on link "Back" at bounding box center [176, 64] width 20 height 12
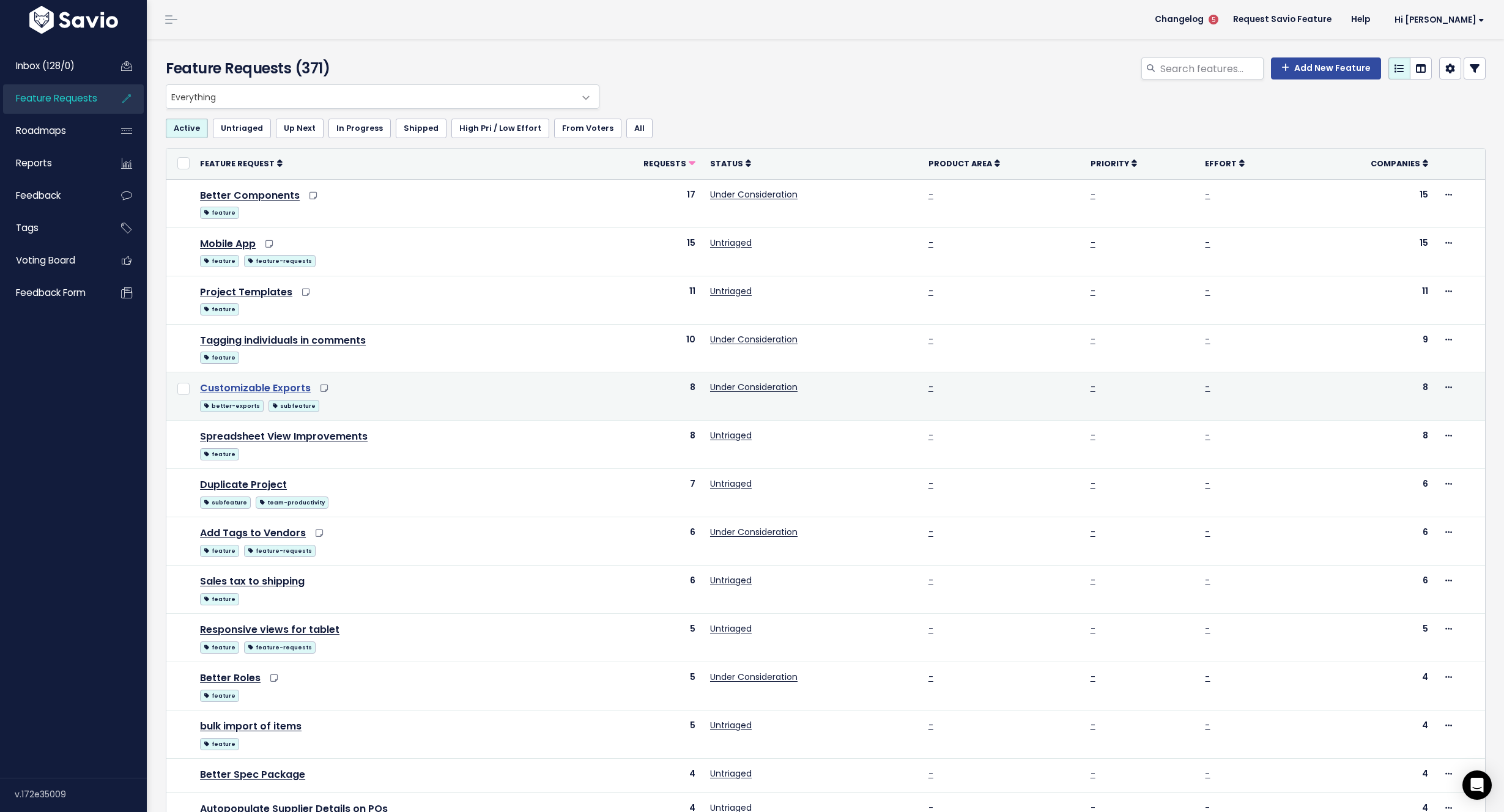
click at [259, 389] on link "Customizable Exports" at bounding box center [255, 388] width 110 height 14
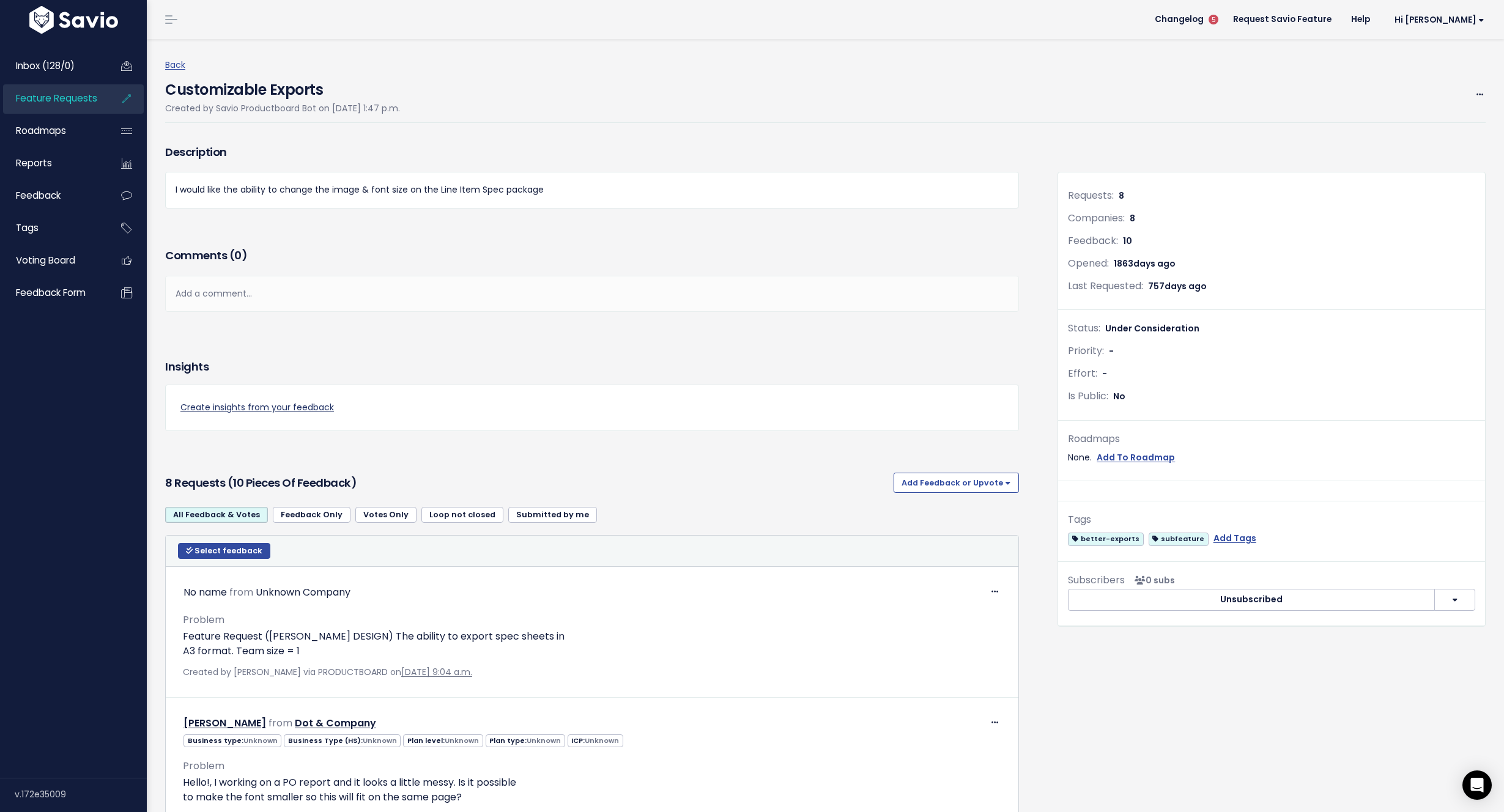
click at [249, 409] on link "Create insights from your feedback" at bounding box center [592, 407] width 823 height 15
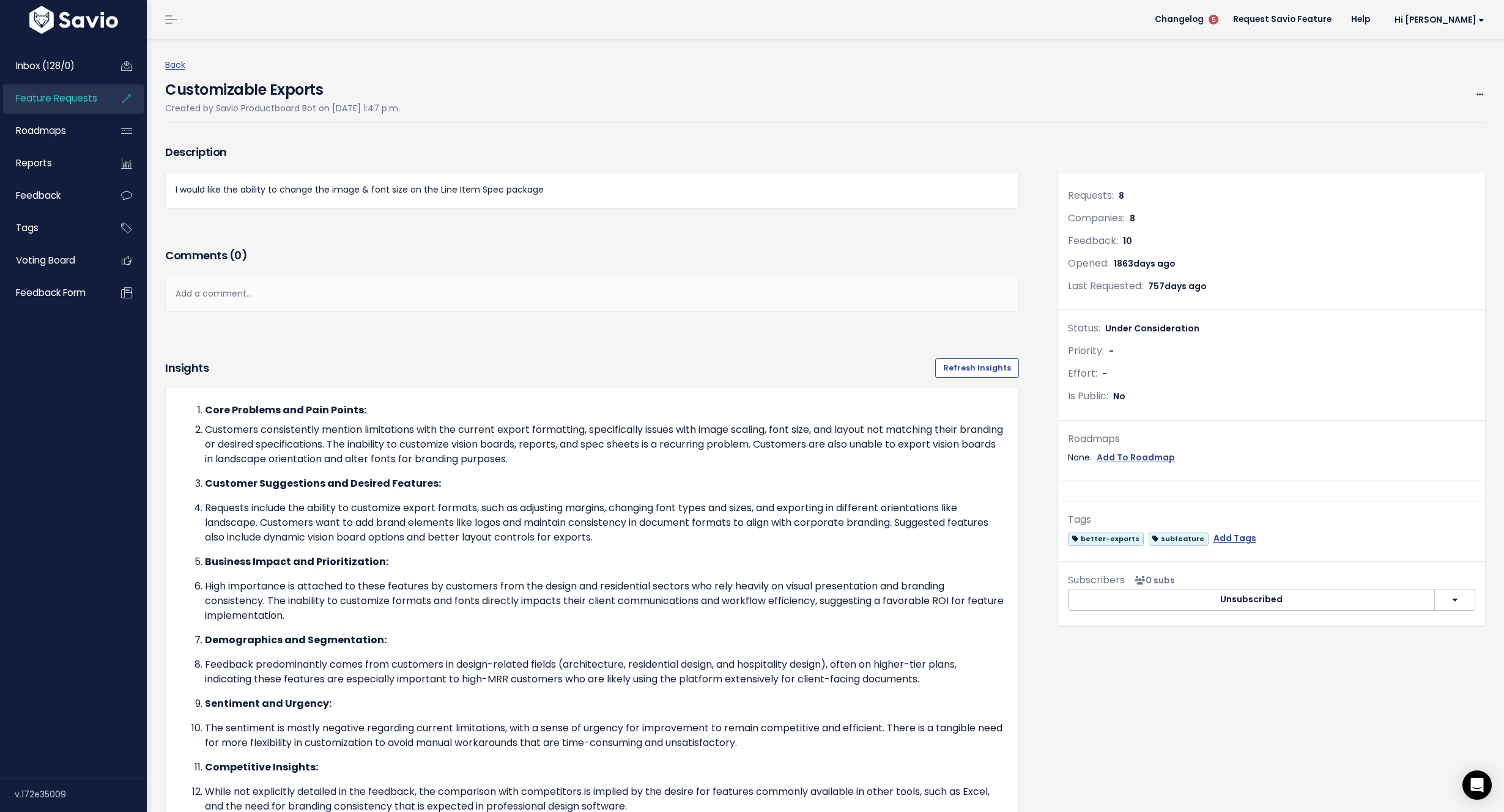
click at [58, 99] on span "Feature Requests" at bounding box center [57, 98] width 81 height 13
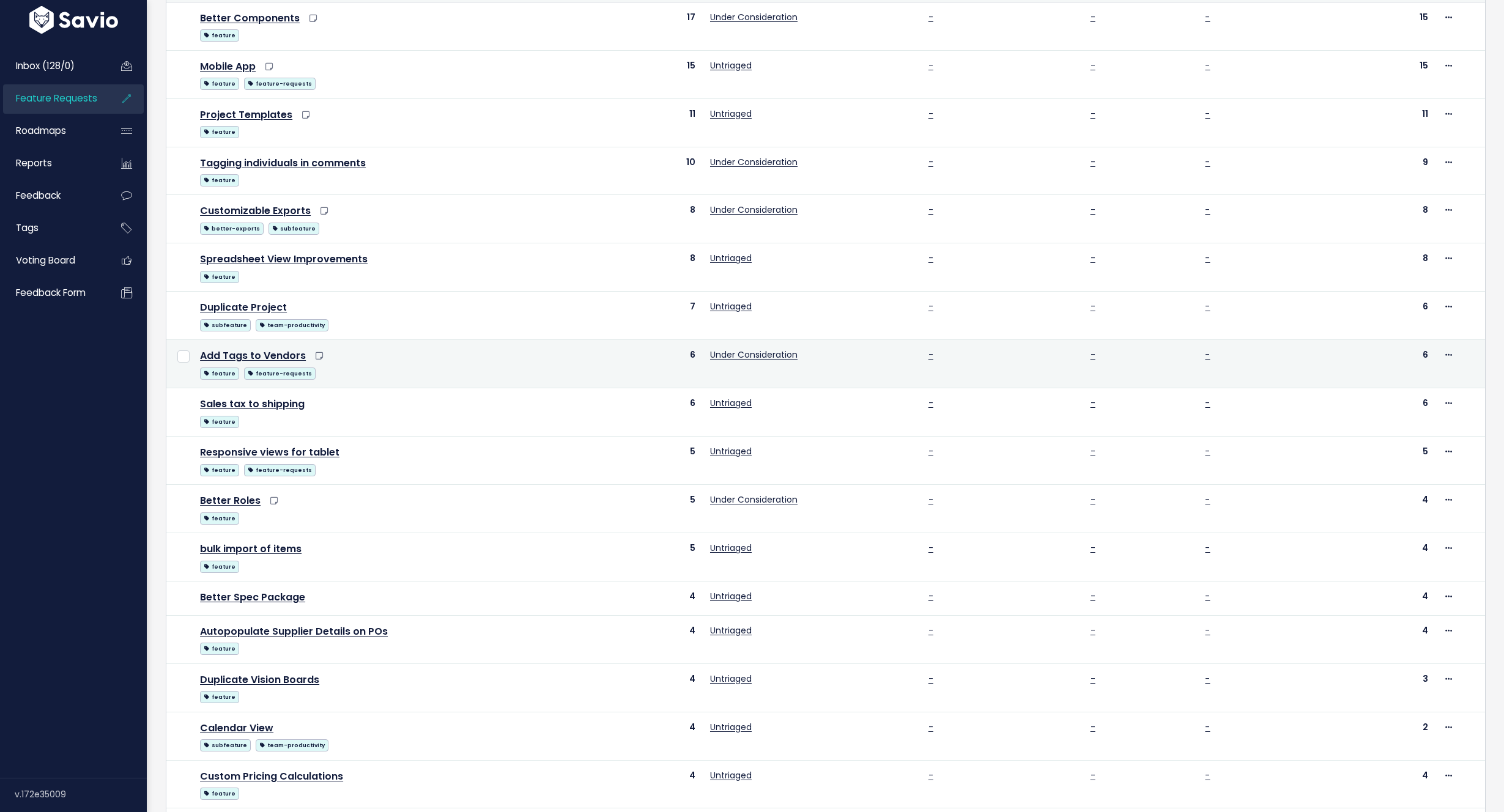
scroll to position [181, 0]
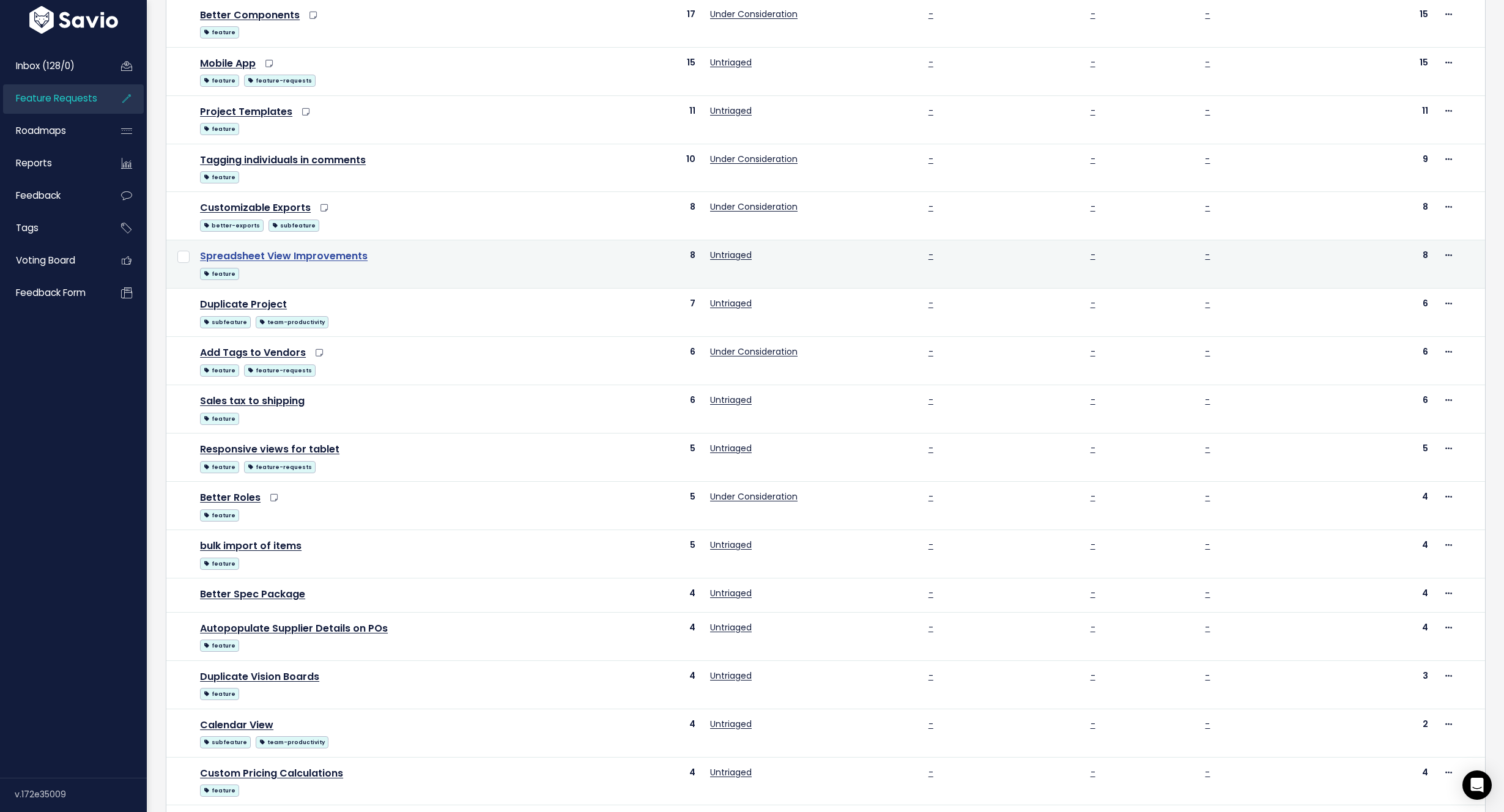
click at [350, 255] on link "Spreadsheet View Improvements" at bounding box center [283, 255] width 167 height 14
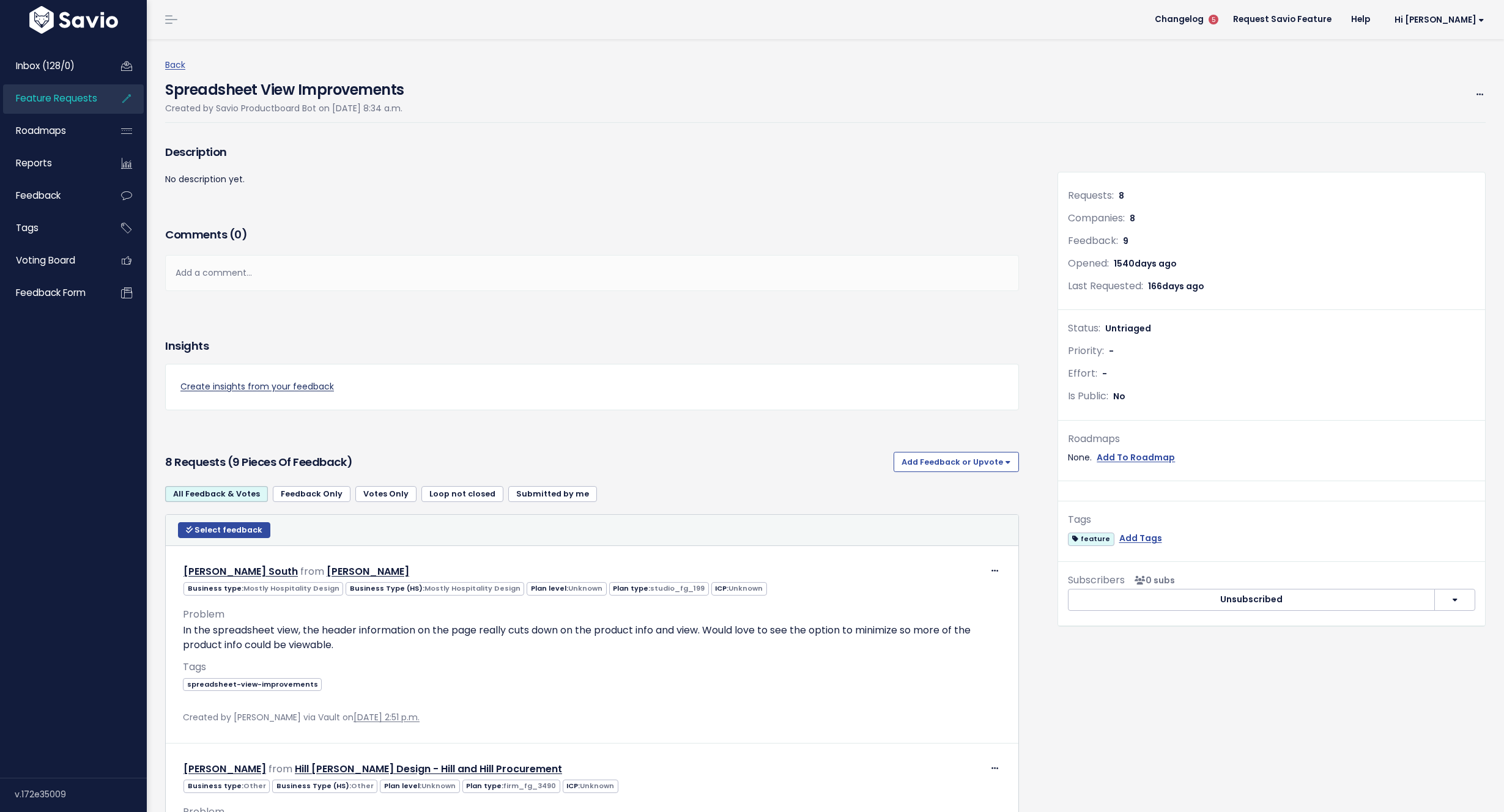
click at [283, 382] on link "Create insights from your feedback" at bounding box center [592, 387] width 823 height 15
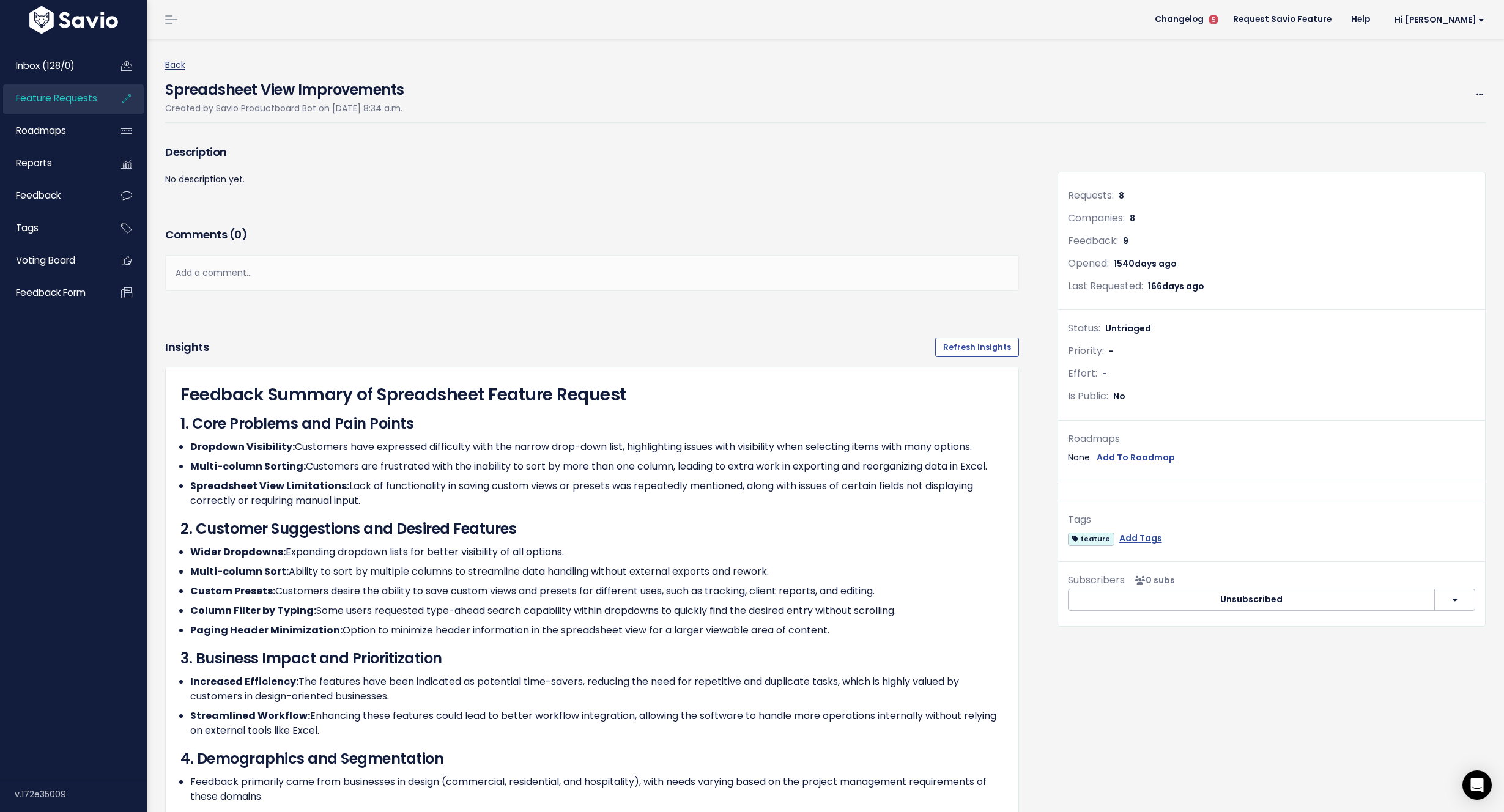
click at [177, 64] on link "Back" at bounding box center [176, 64] width 20 height 12
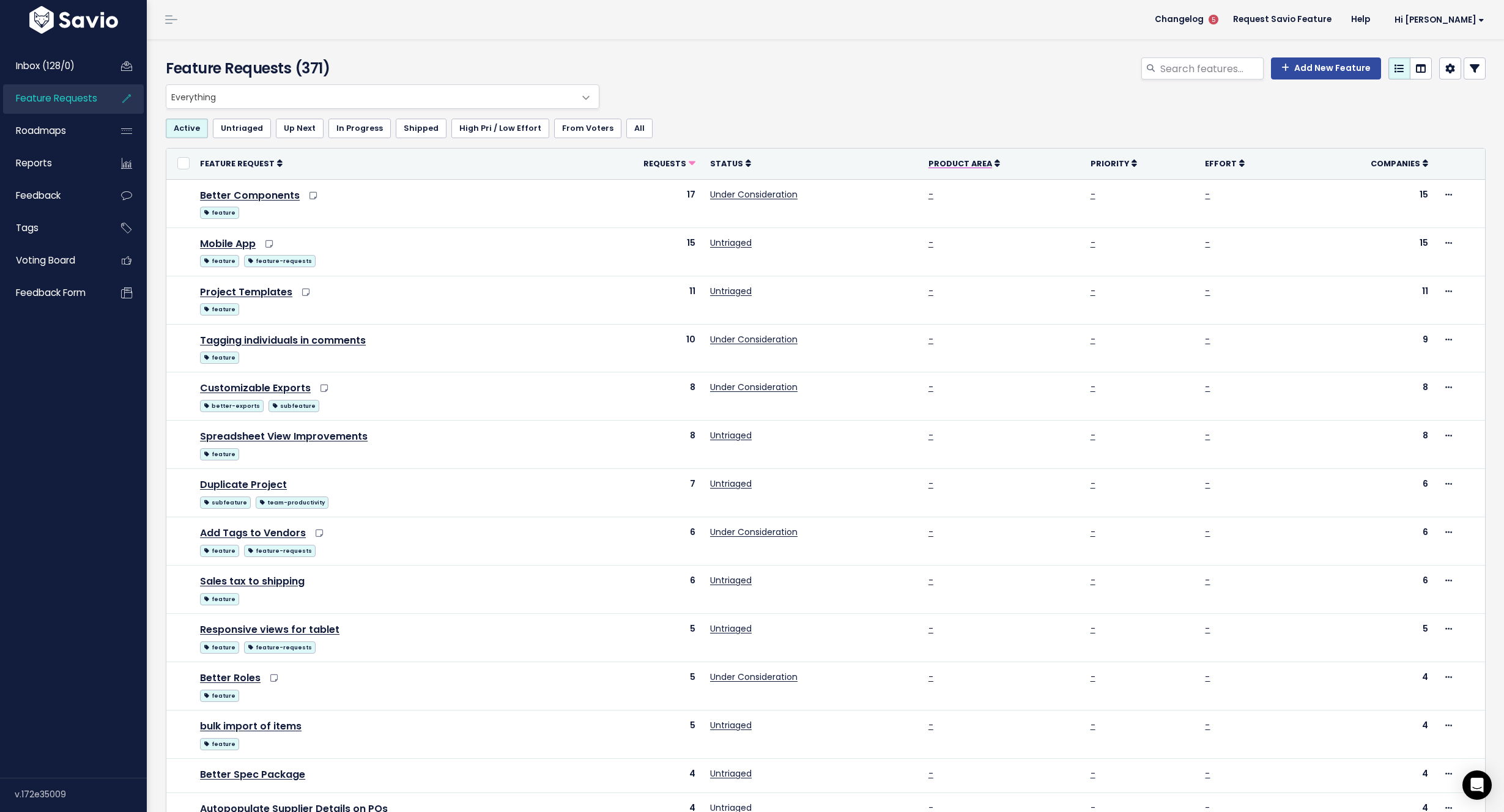
click at [1000, 165] on icon at bounding box center [997, 163] width 5 height 8
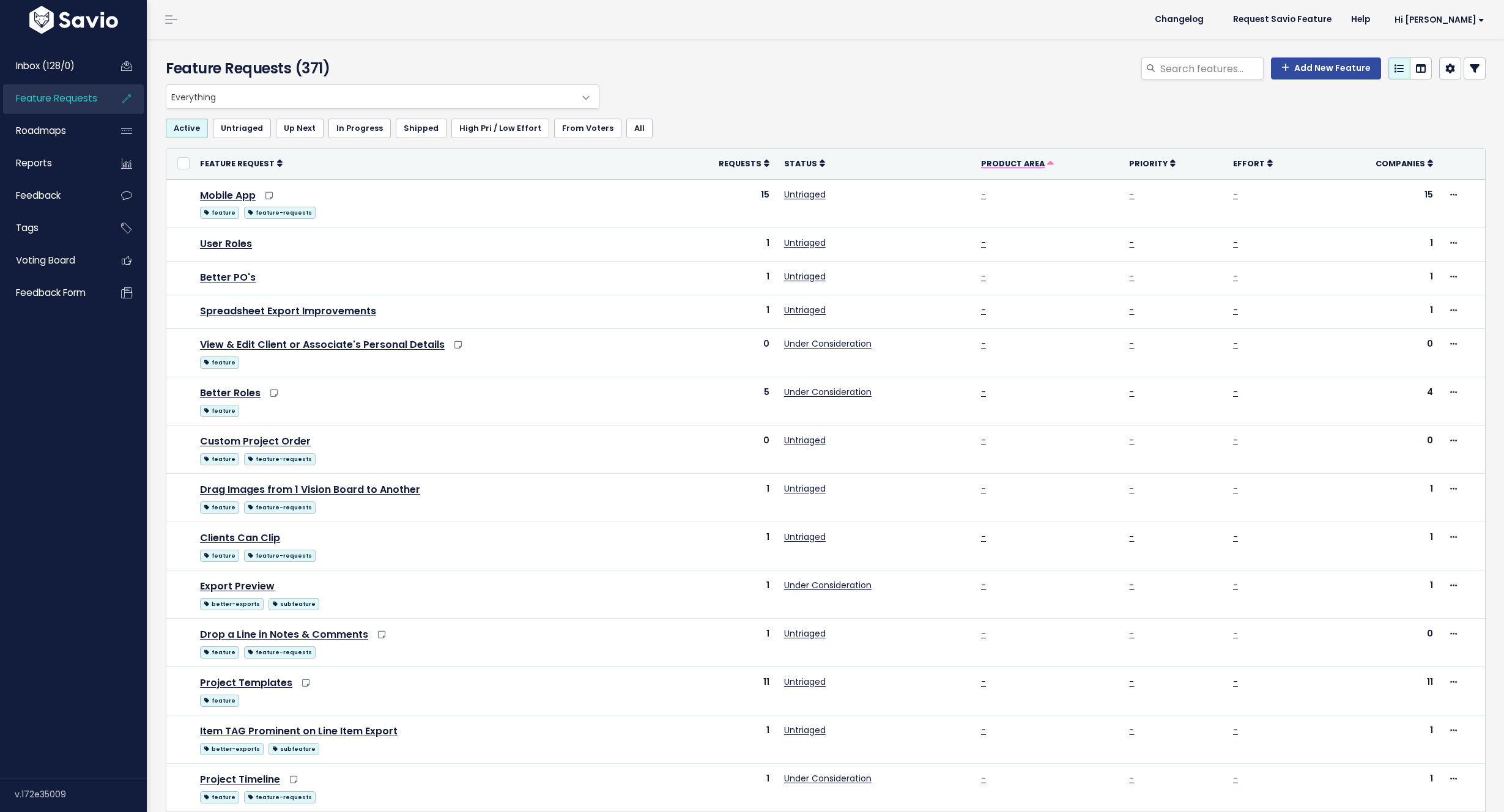
click at [1032, 163] on span "Product Area" at bounding box center [1013, 164] width 64 height 10
click at [1053, 161] on icon at bounding box center [1051, 164] width 7 height 7
click at [1457, 19] on span "Hi [PERSON_NAME]" at bounding box center [1439, 20] width 90 height 9
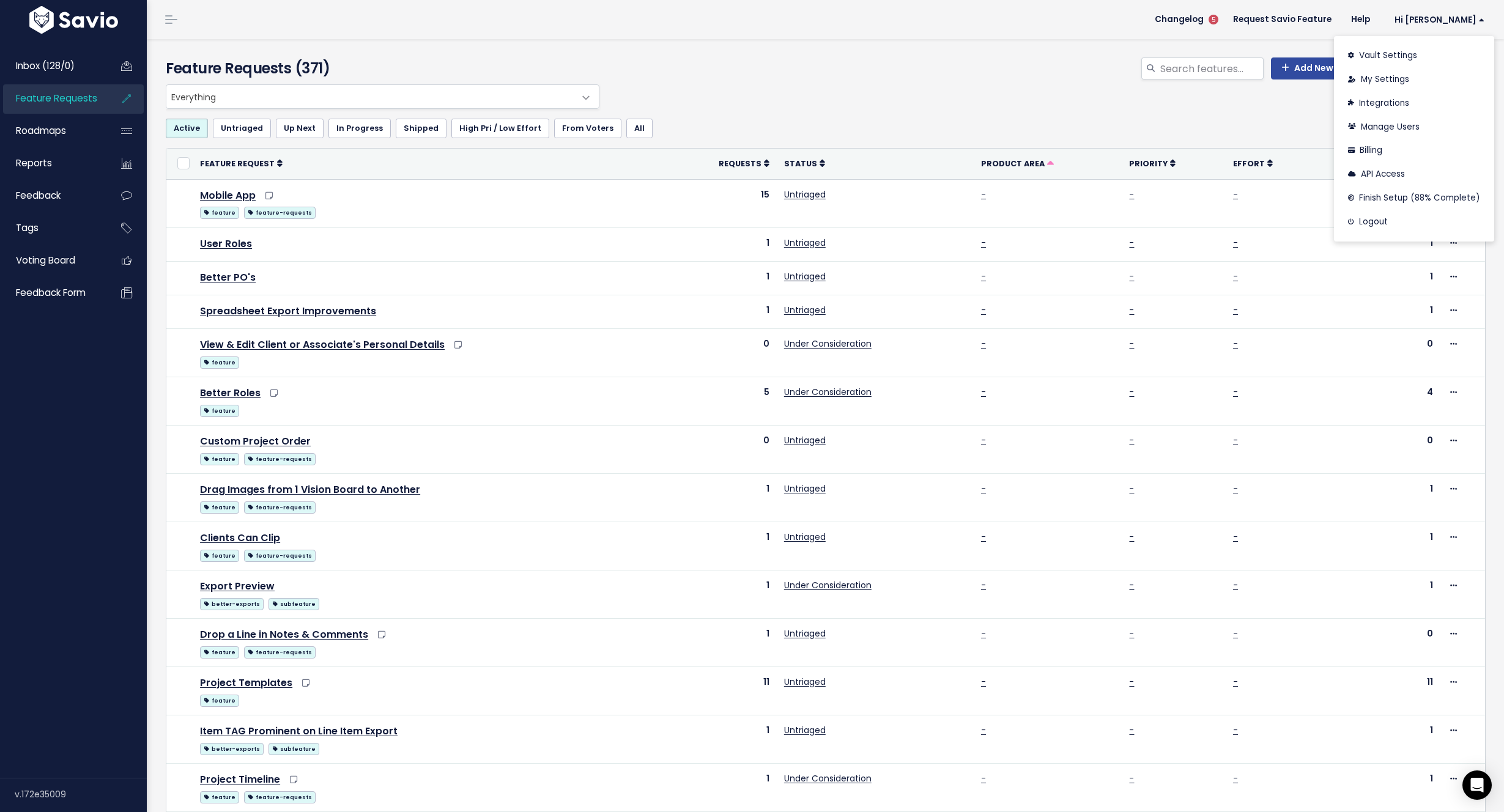
drag, startPoint x: 1035, startPoint y: 64, endPoint x: 1287, endPoint y: 443, distance: 455.1
click at [1035, 64] on div "Add New Feature" at bounding box center [1048, 71] width 892 height 27
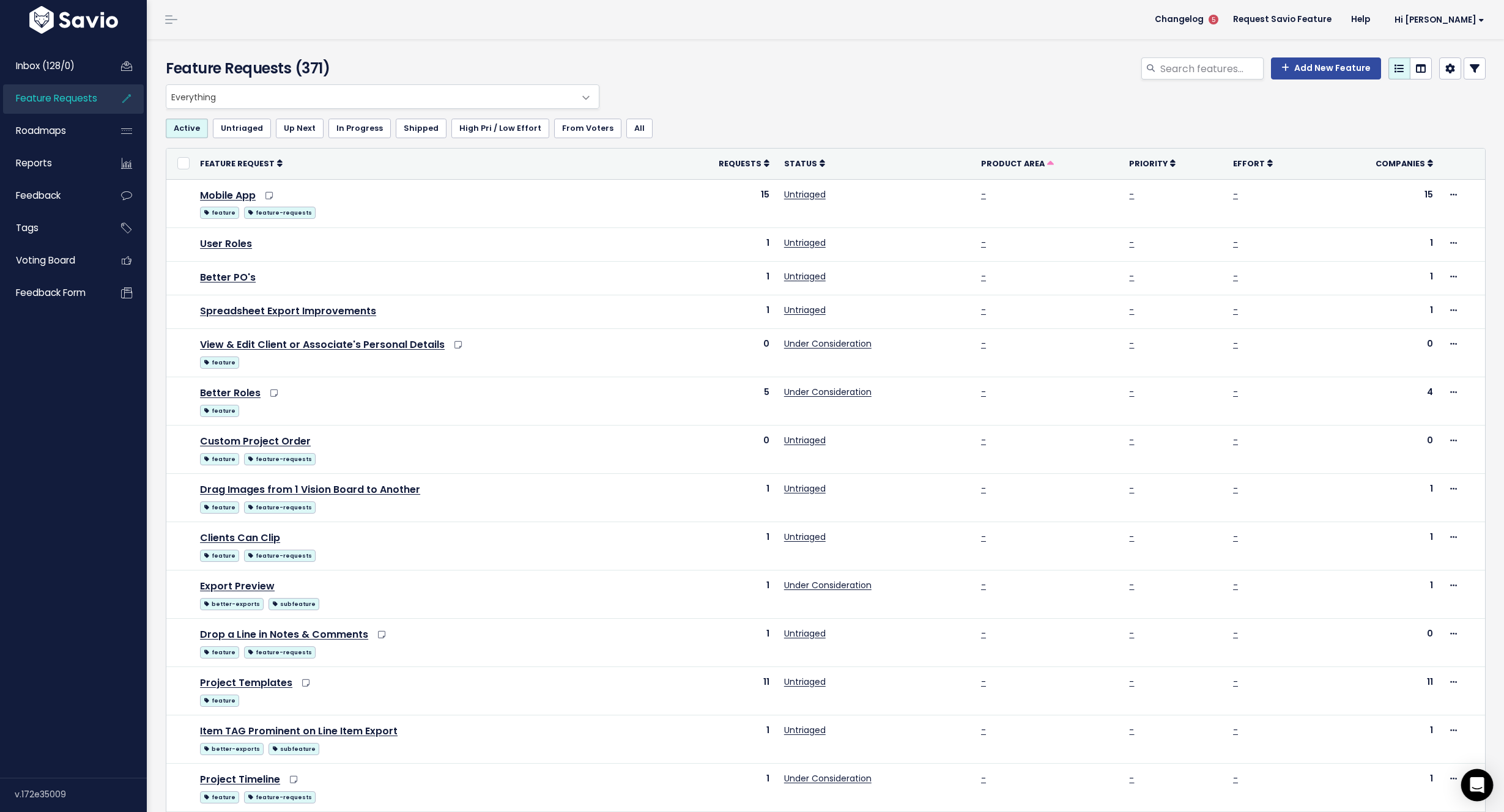
click at [1477, 787] on icon "Open Intercom Messenger" at bounding box center [1476, 785] width 14 height 16
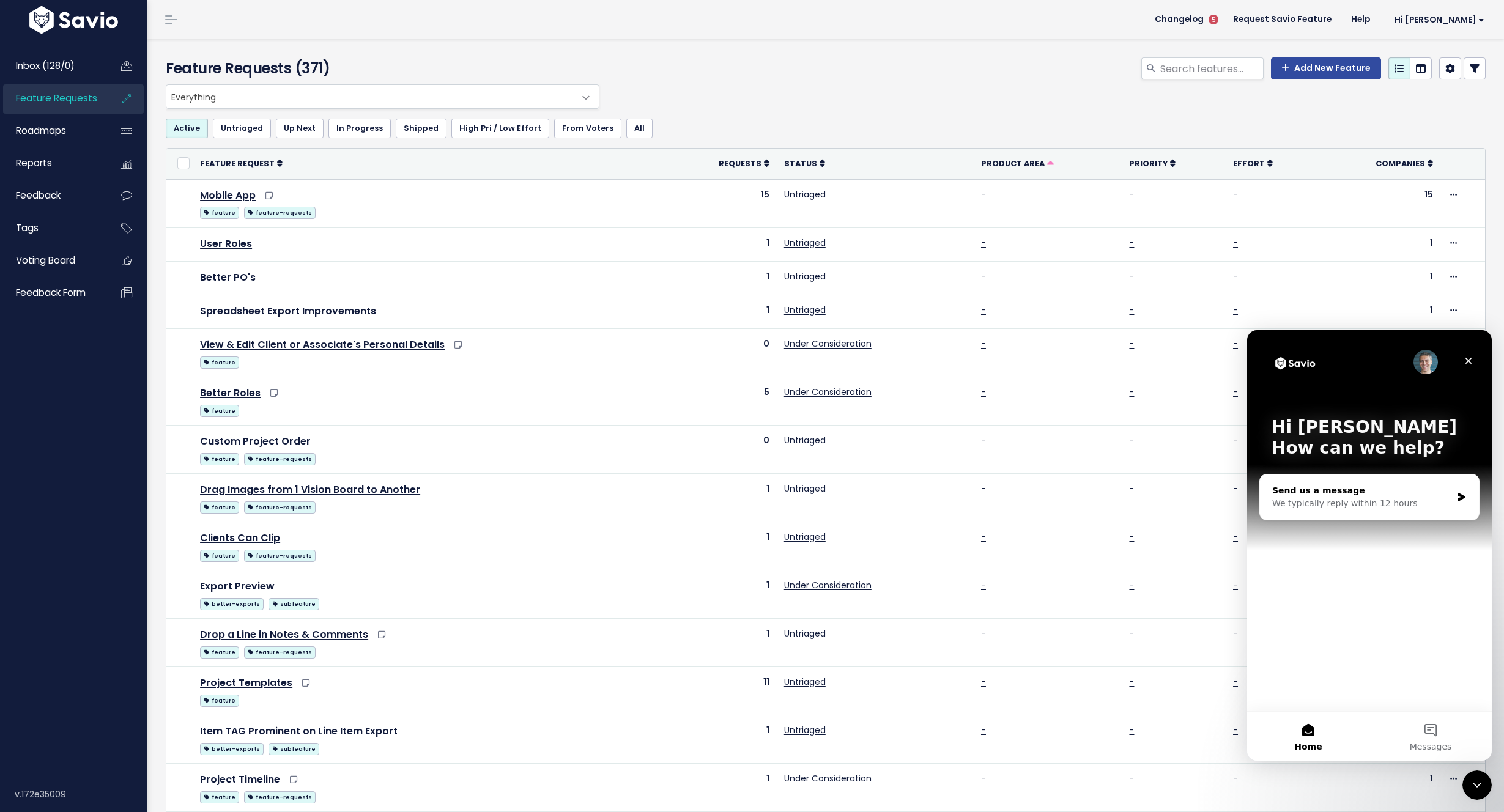
click at [1327, 494] on div "Send us a message" at bounding box center [1361, 490] width 179 height 13
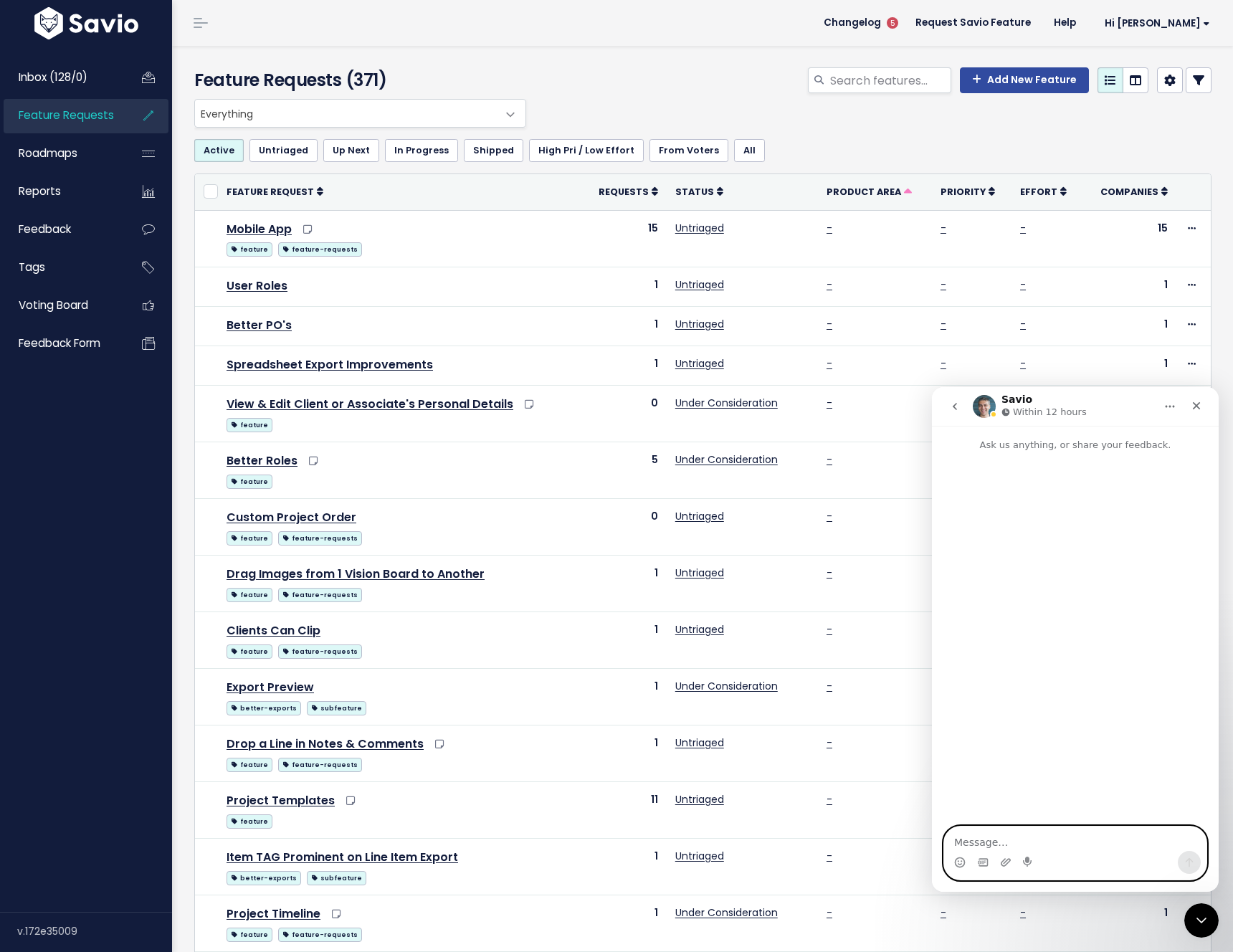
click at [984, 840] on textarea "Message…" at bounding box center [1076, 839] width 263 height 24
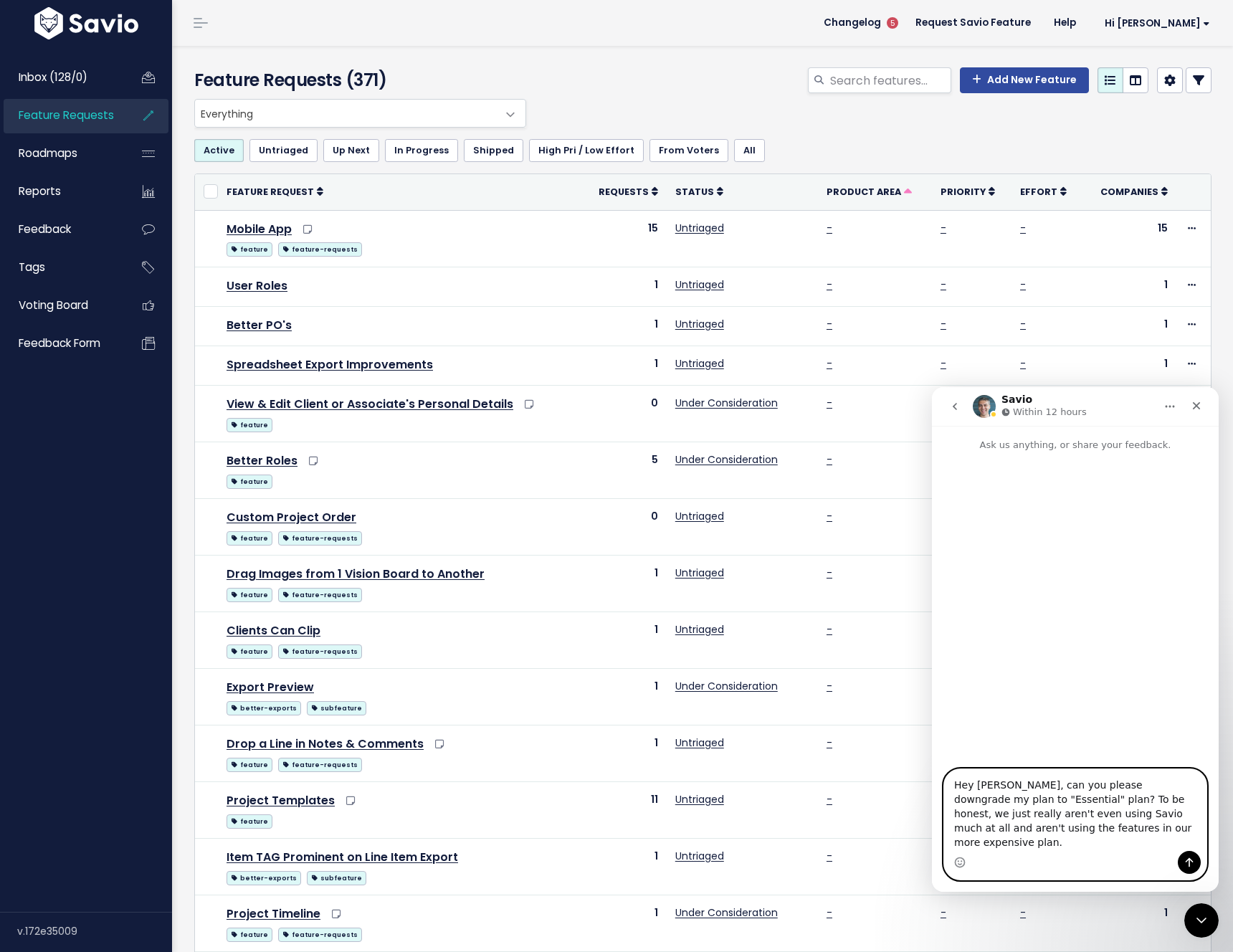
click at [1016, 798] on textarea "Hey [PERSON_NAME], can you please downgrade my plan to "Essential" plan? To be …" at bounding box center [1076, 810] width 263 height 82
type textarea "Hey [PERSON_NAME], can you please downgrade my plan to "Essential" plan? To be …"
click at [1194, 860] on icon "Send a message…" at bounding box center [1190, 862] width 12 height 12
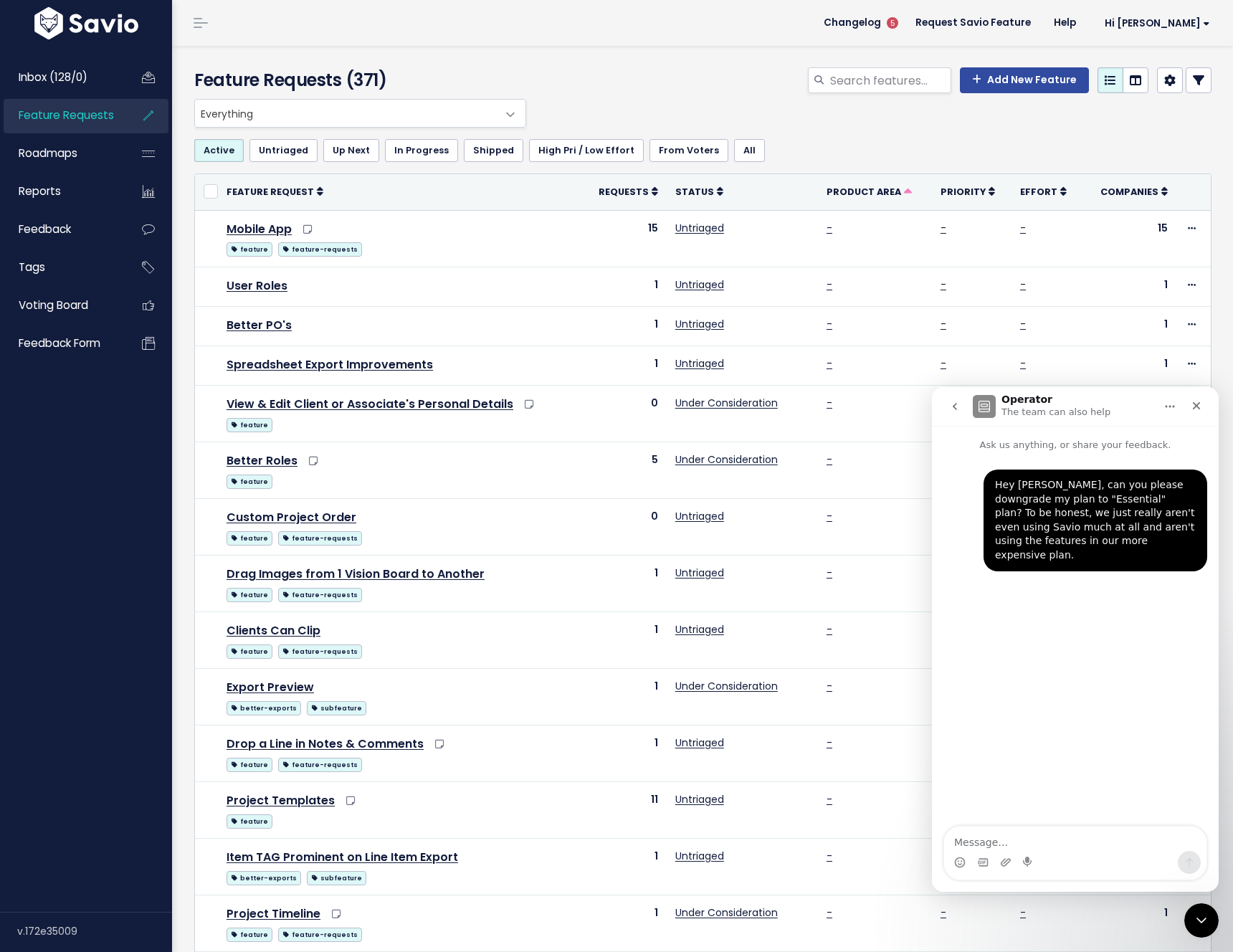
click at [950, 404] on icon "go back" at bounding box center [955, 407] width 12 height 12
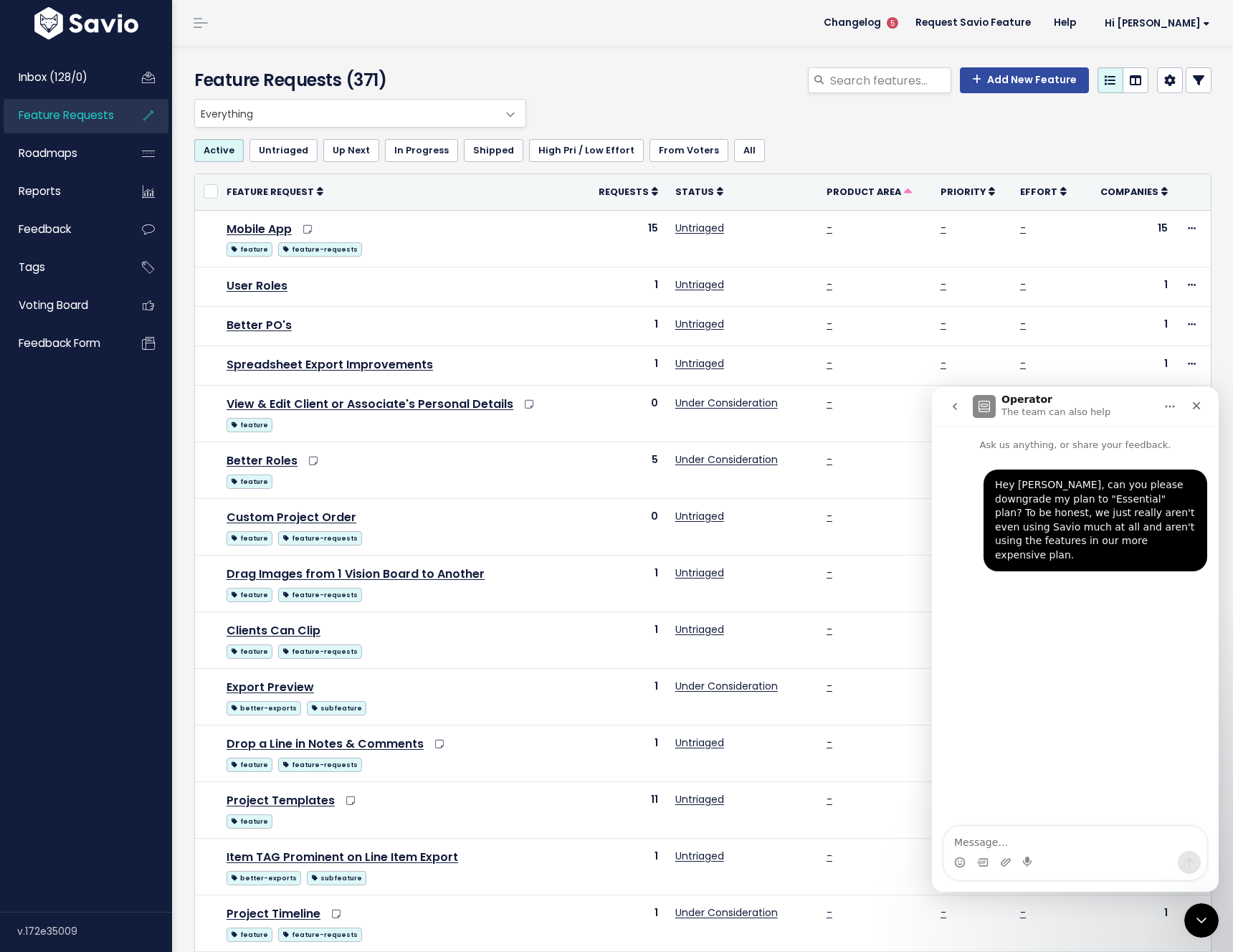
click at [583, 47] on div "Feature Requests (371) Add New Feature" at bounding box center [701, 72] width 1057 height 53
